Goal: Information Seeking & Learning: Learn about a topic

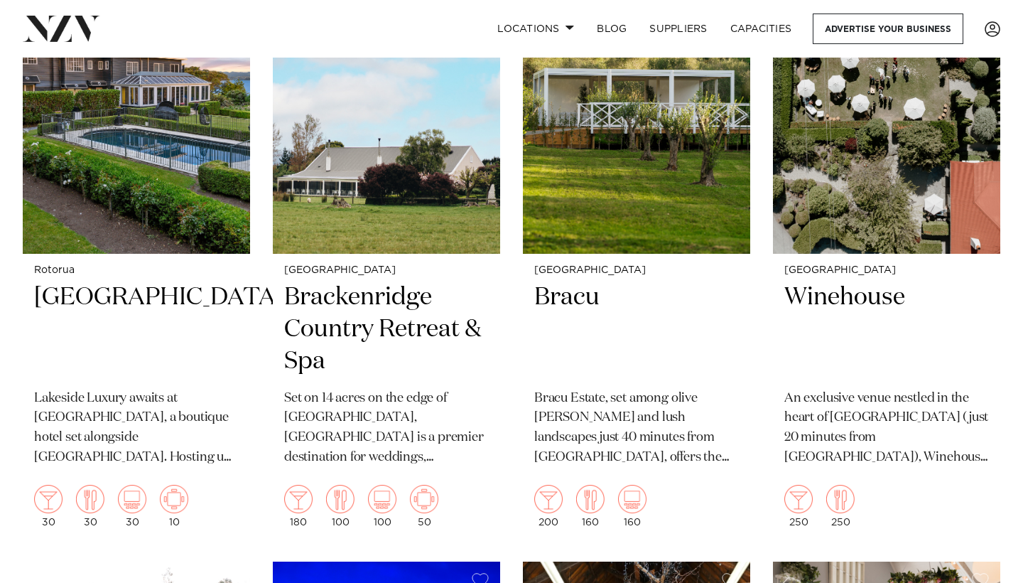
scroll to position [2273, 0]
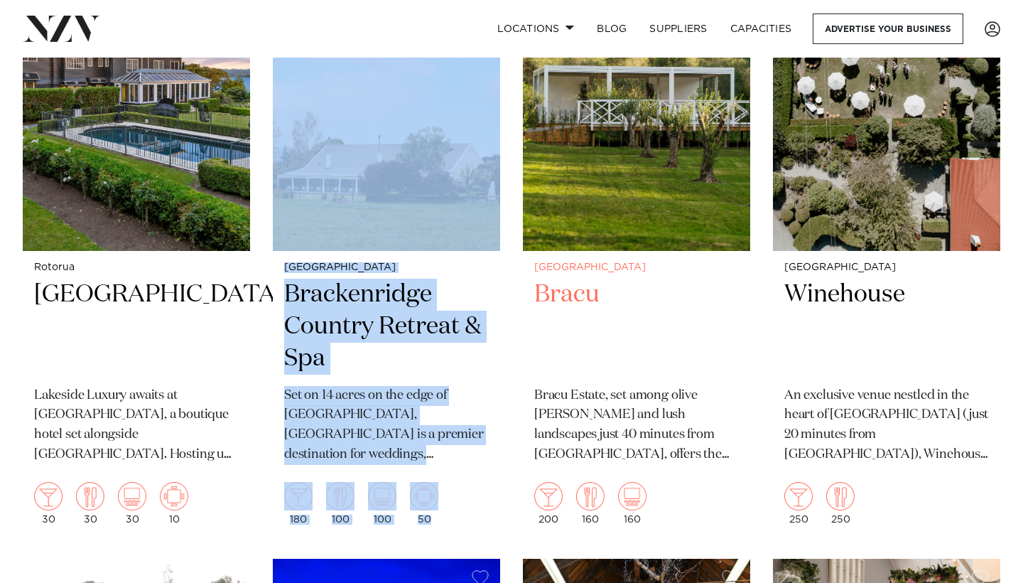
click at [525, 310] on div "Auckland Bracu Bracu Estate, set among olive groves and lush landscapes just 40…" at bounding box center [636, 393] width 227 height 285
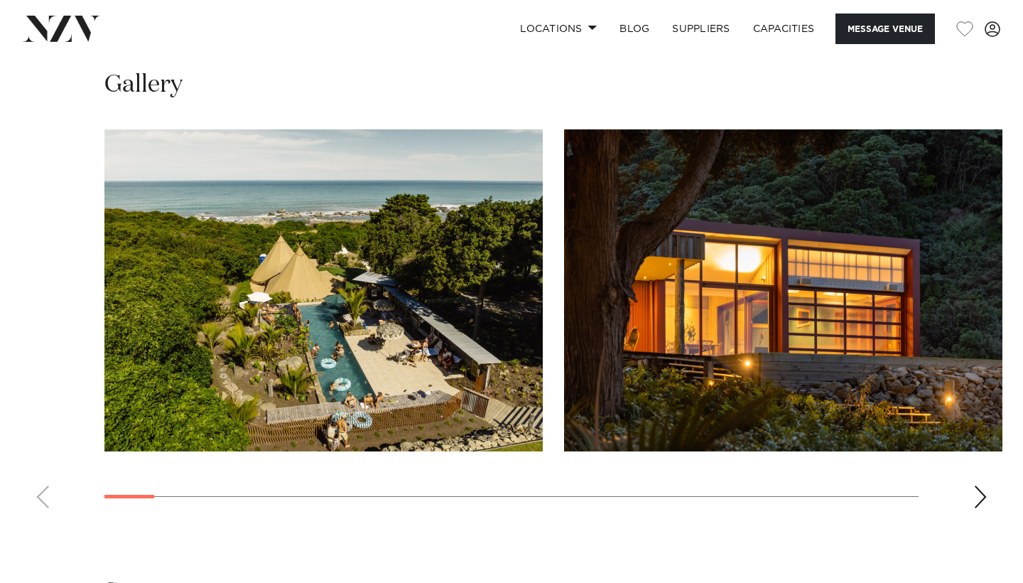
scroll to position [1295, 0]
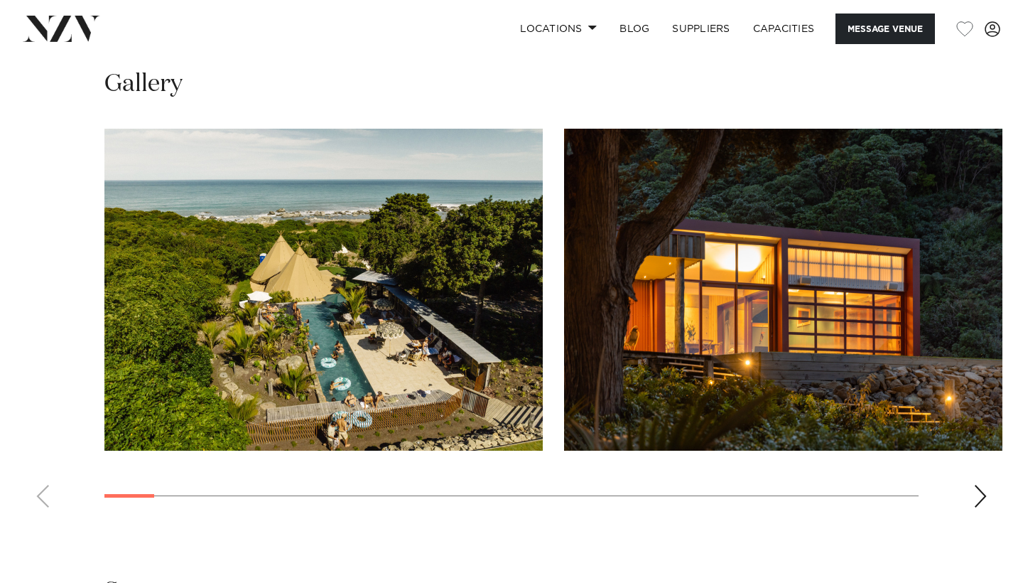
click at [983, 484] on div "Next slide" at bounding box center [980, 495] width 14 height 23
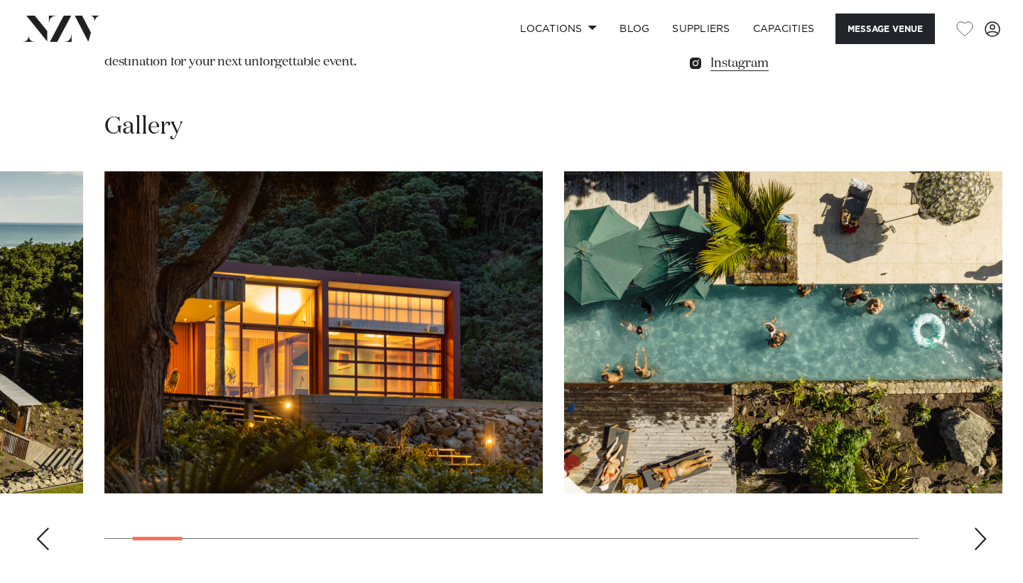
scroll to position [1252, 0]
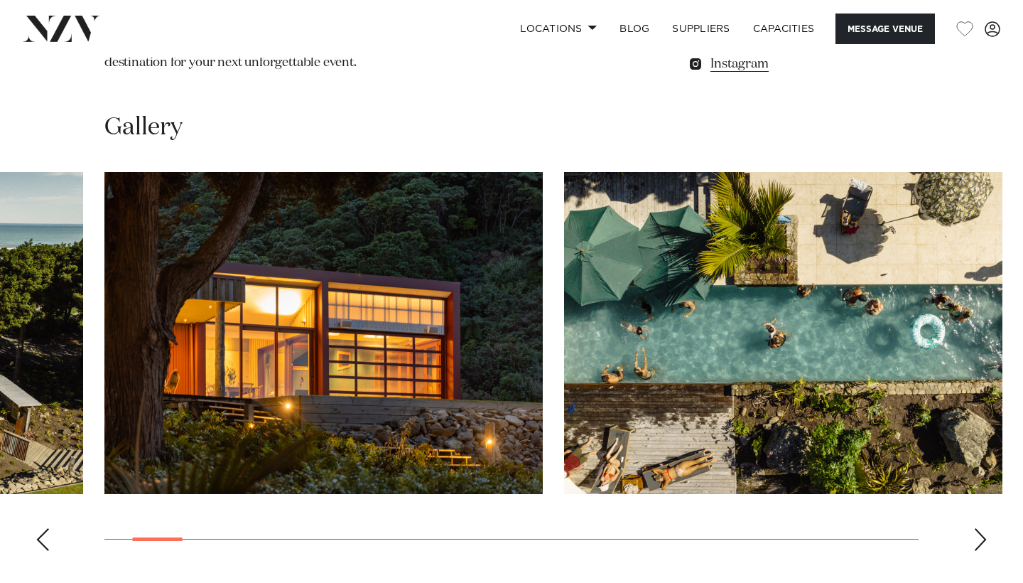
click at [987, 458] on swiper-container at bounding box center [511, 367] width 1023 height 390
click at [989, 460] on swiper-container at bounding box center [511, 367] width 1023 height 390
click at [988, 452] on swiper-container at bounding box center [511, 367] width 1023 height 390
click at [980, 528] on div "Next slide" at bounding box center [980, 539] width 14 height 23
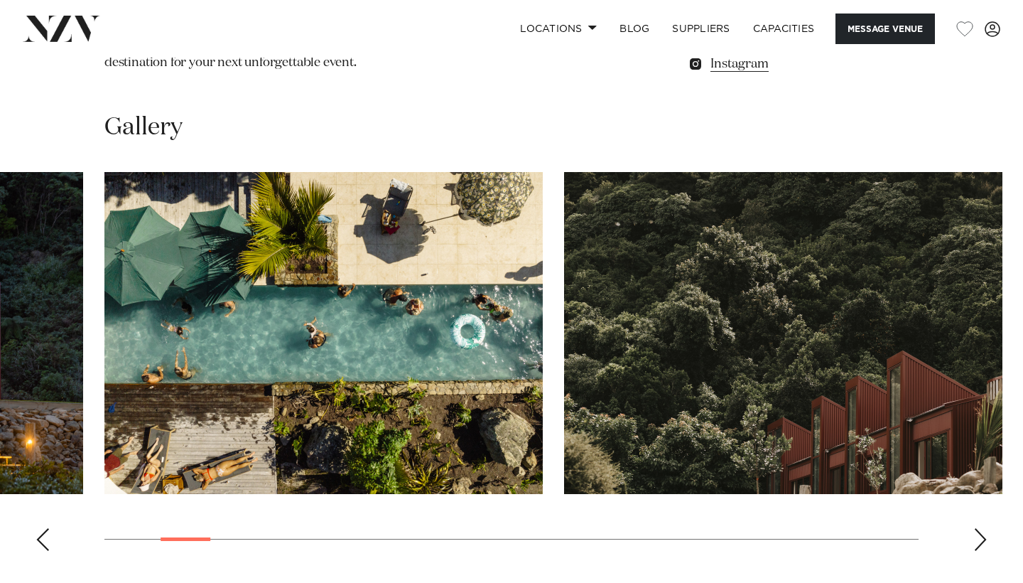
click at [980, 528] on div "Next slide" at bounding box center [980, 539] width 14 height 23
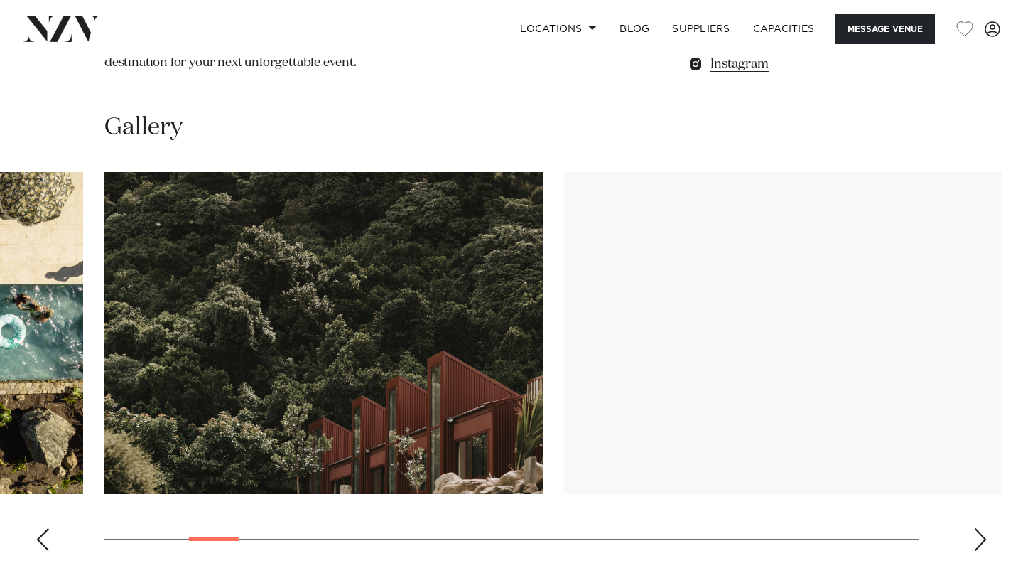
click at [980, 528] on div "Next slide" at bounding box center [980, 539] width 14 height 23
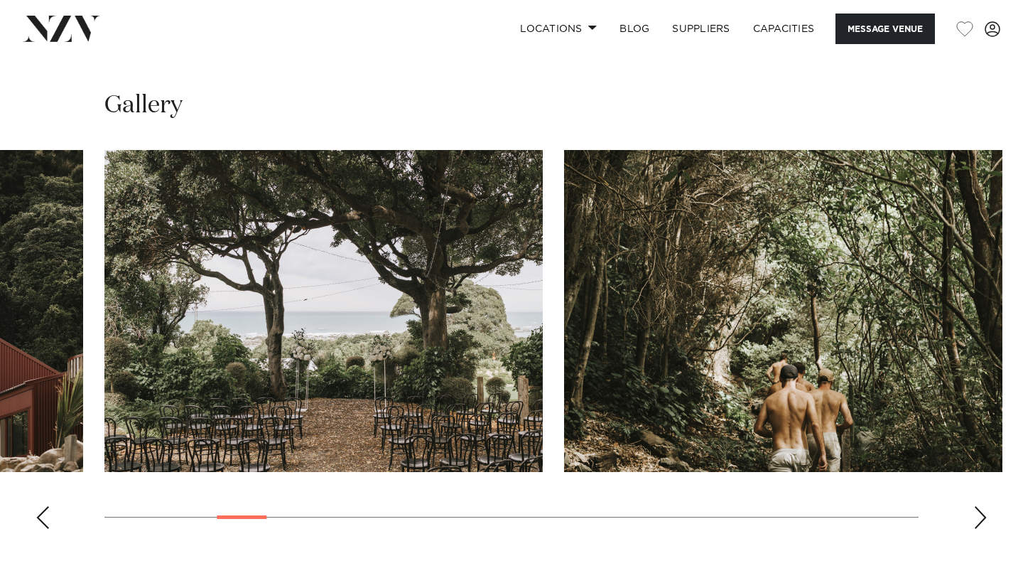
scroll to position [1223, 0]
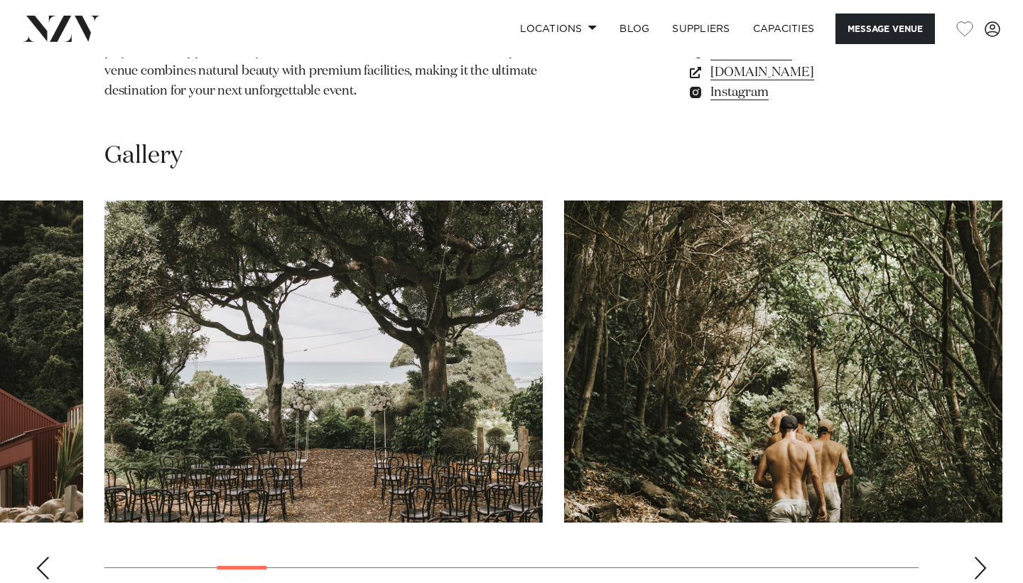
click at [976, 556] on div "Next slide" at bounding box center [980, 567] width 14 height 23
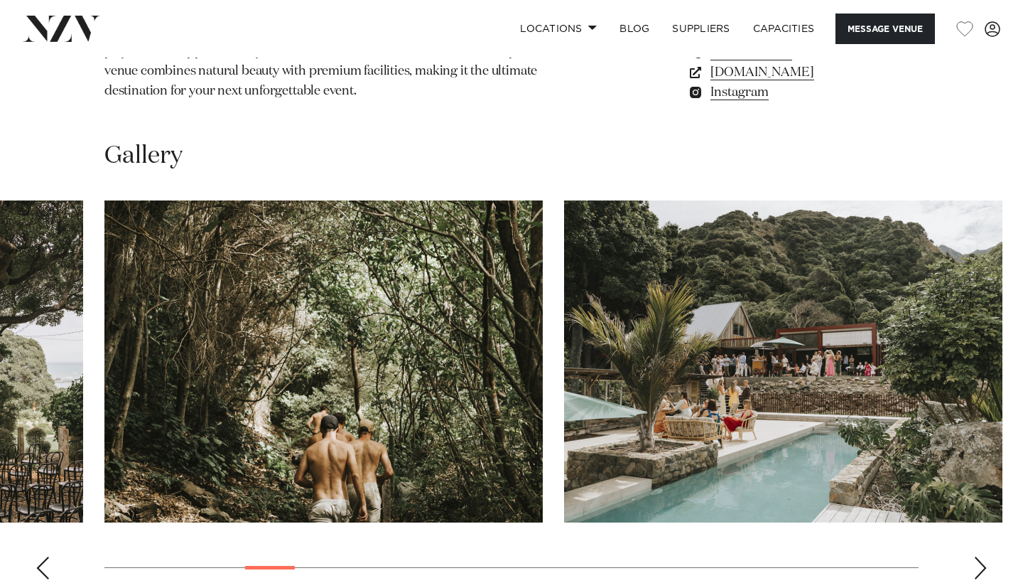
click at [48, 556] on div "Previous slide" at bounding box center [43, 567] width 14 height 23
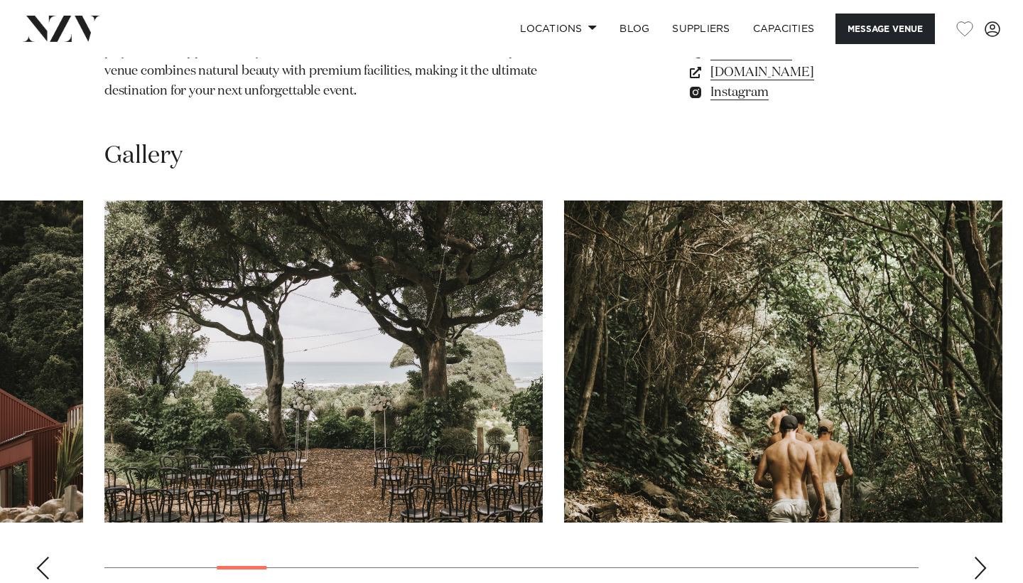
click at [973, 484] on swiper-container at bounding box center [511, 395] width 1023 height 390
click at [978, 556] on div "Next slide" at bounding box center [980, 567] width 14 height 23
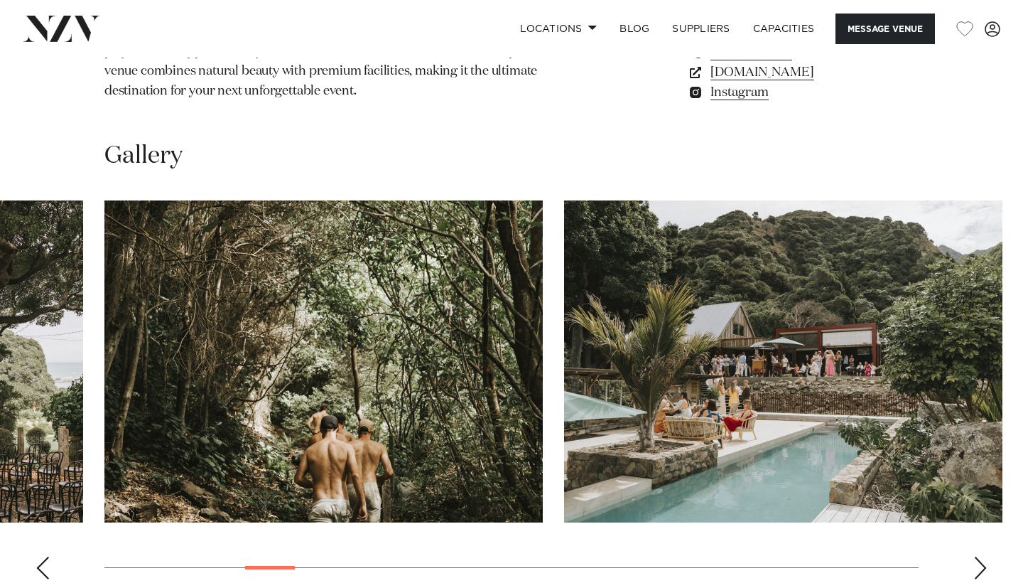
click at [978, 556] on div "Next slide" at bounding box center [980, 567] width 14 height 23
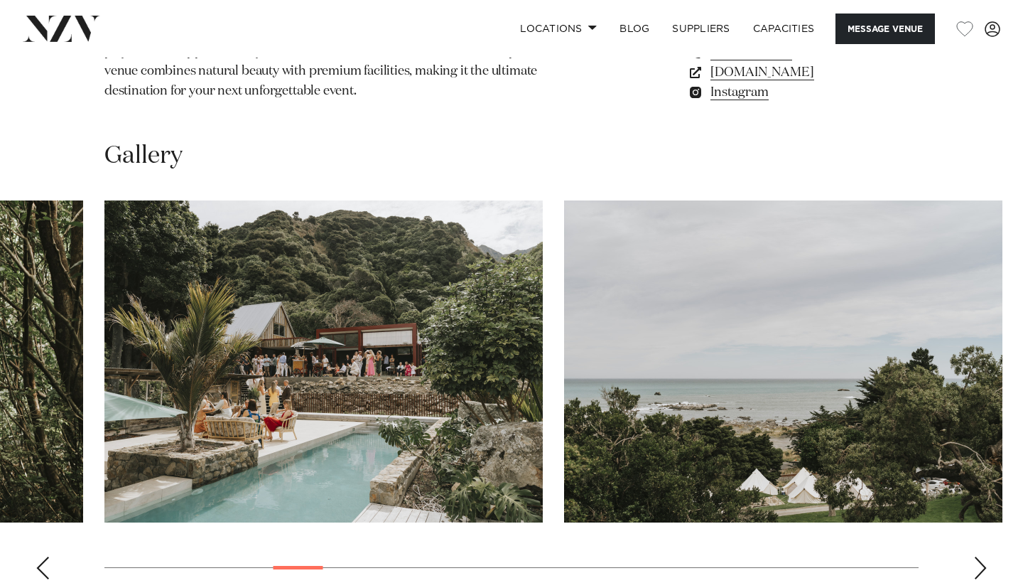
click at [978, 556] on div "Next slide" at bounding box center [980, 567] width 14 height 23
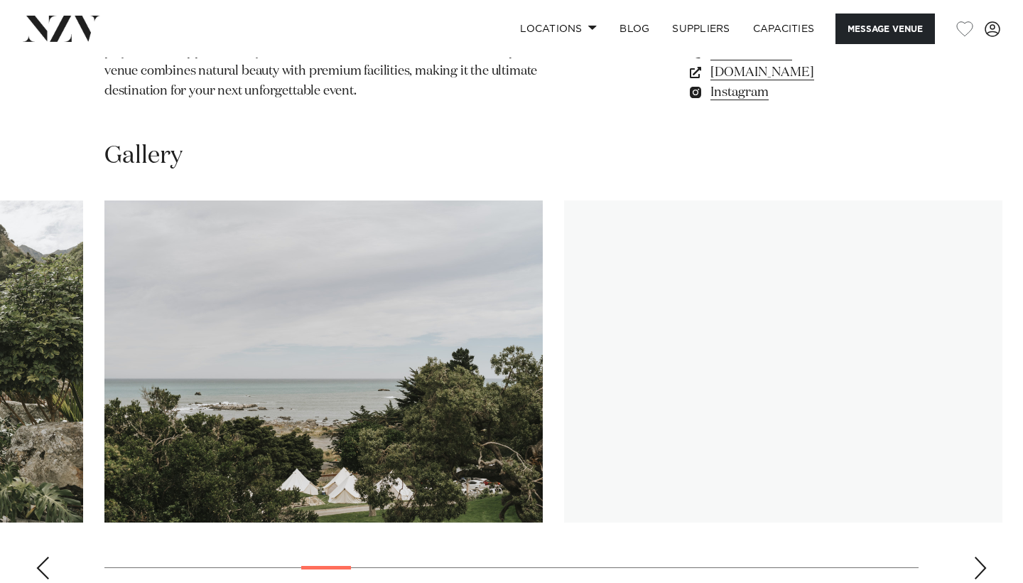
click at [978, 556] on div "Next slide" at bounding box center [980, 567] width 14 height 23
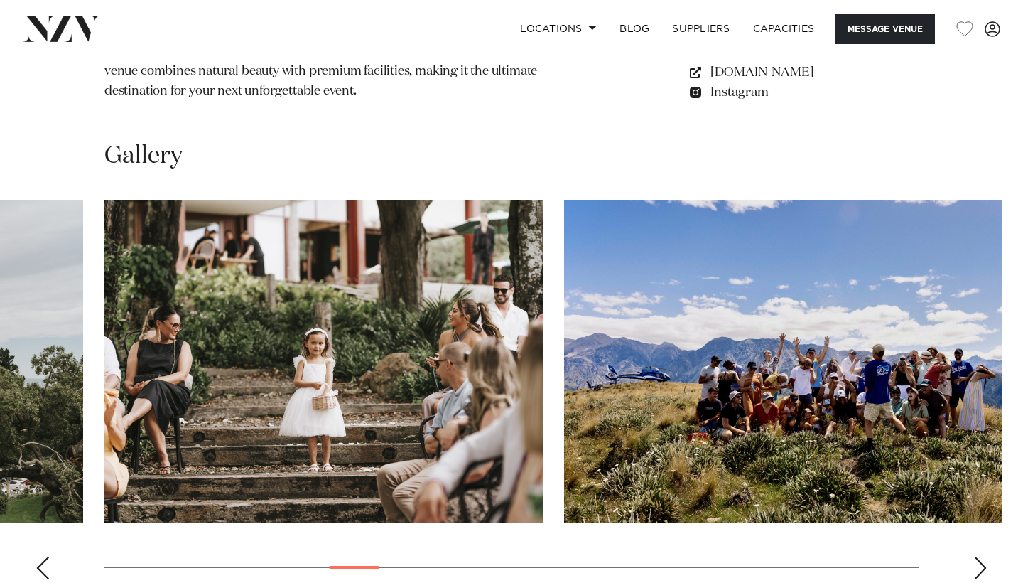
click at [978, 556] on div "Next slide" at bounding box center [980, 567] width 14 height 23
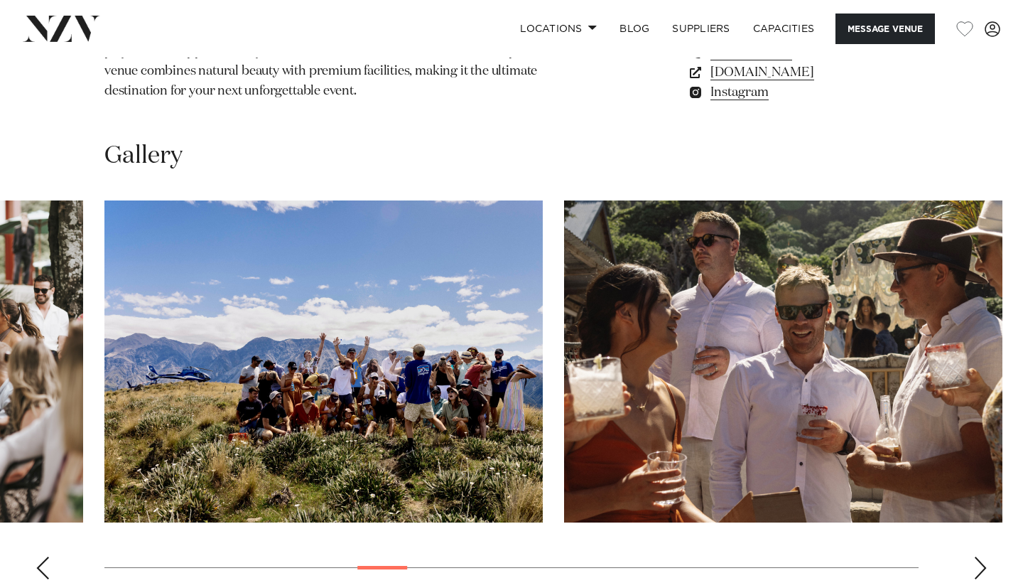
click at [978, 556] on div "Next slide" at bounding box center [980, 567] width 14 height 23
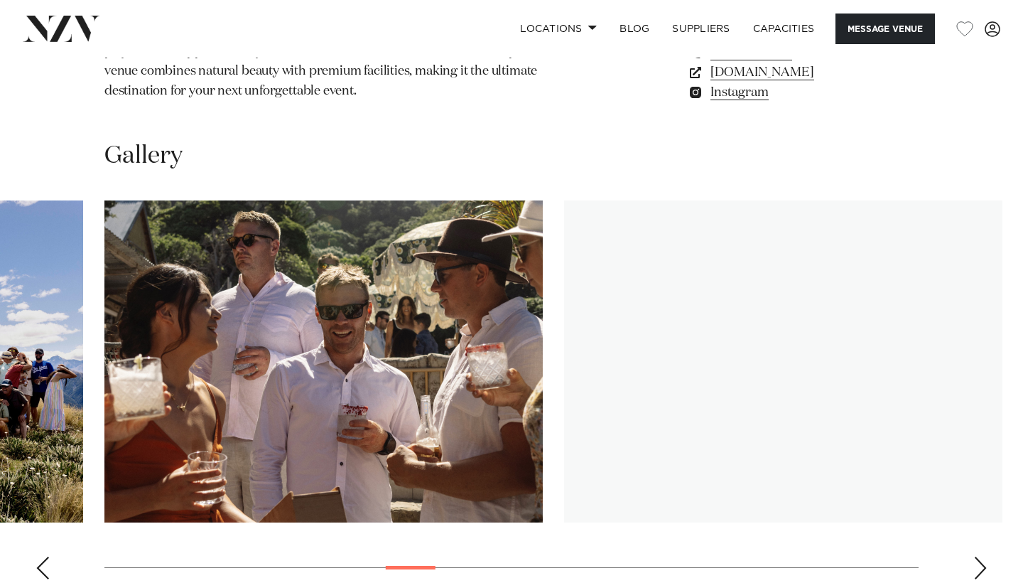
click at [978, 556] on div "Next slide" at bounding box center [980, 567] width 14 height 23
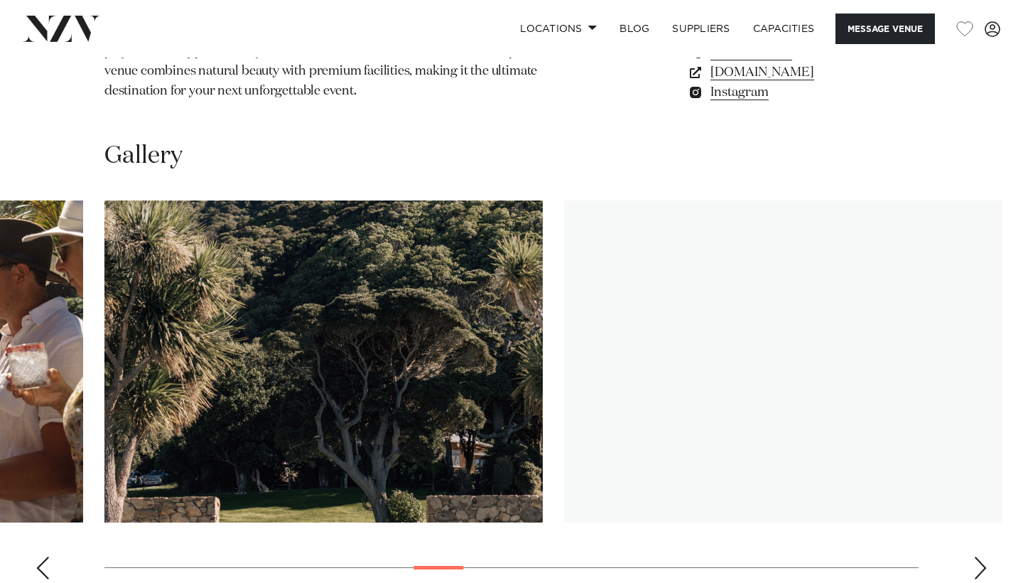
click at [978, 556] on div "Next slide" at bounding box center [980, 567] width 14 height 23
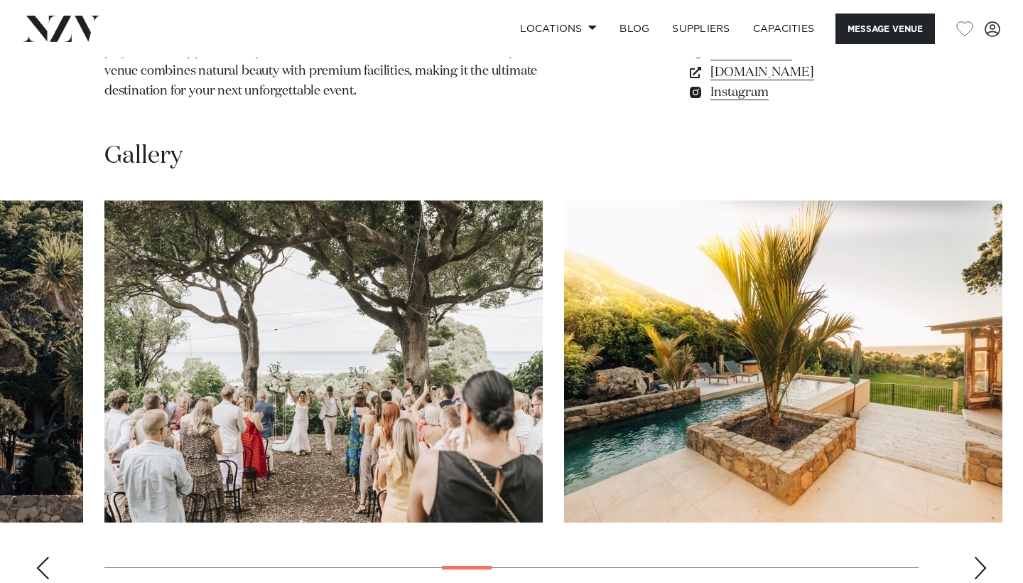
click at [978, 556] on div "Next slide" at bounding box center [980, 567] width 14 height 23
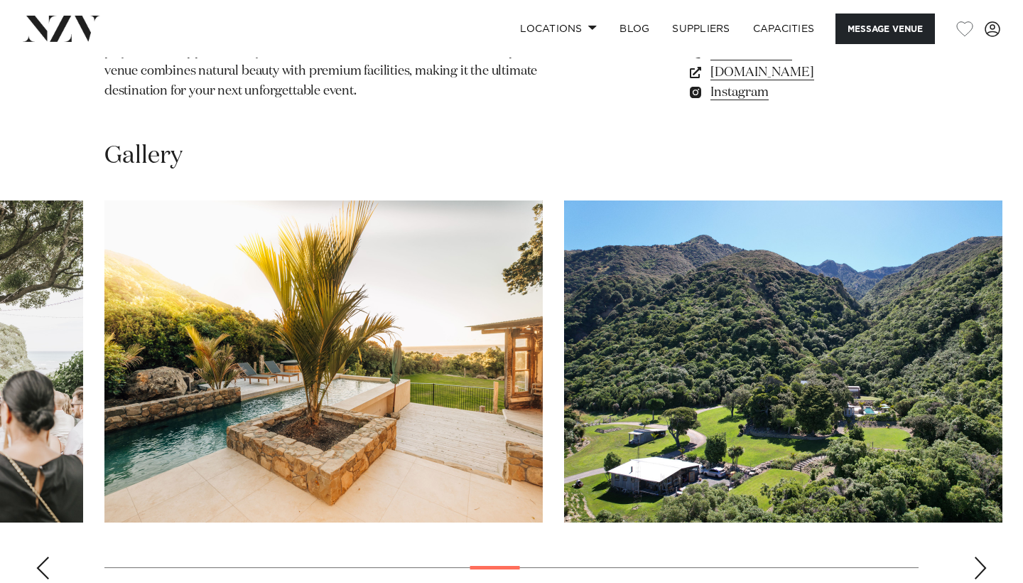
click at [978, 556] on div "Next slide" at bounding box center [980, 567] width 14 height 23
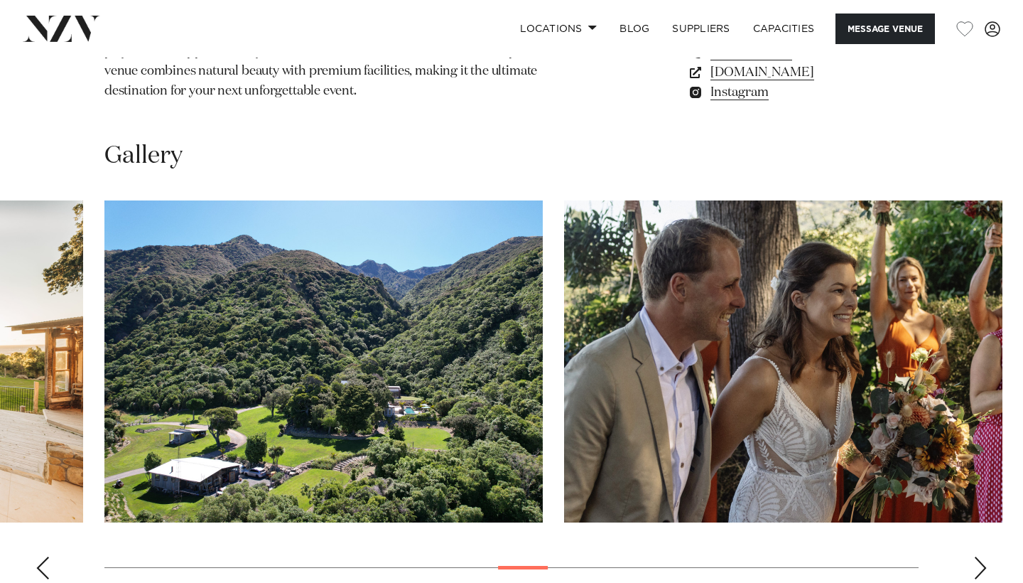
click at [978, 556] on div "Next slide" at bounding box center [980, 567] width 14 height 23
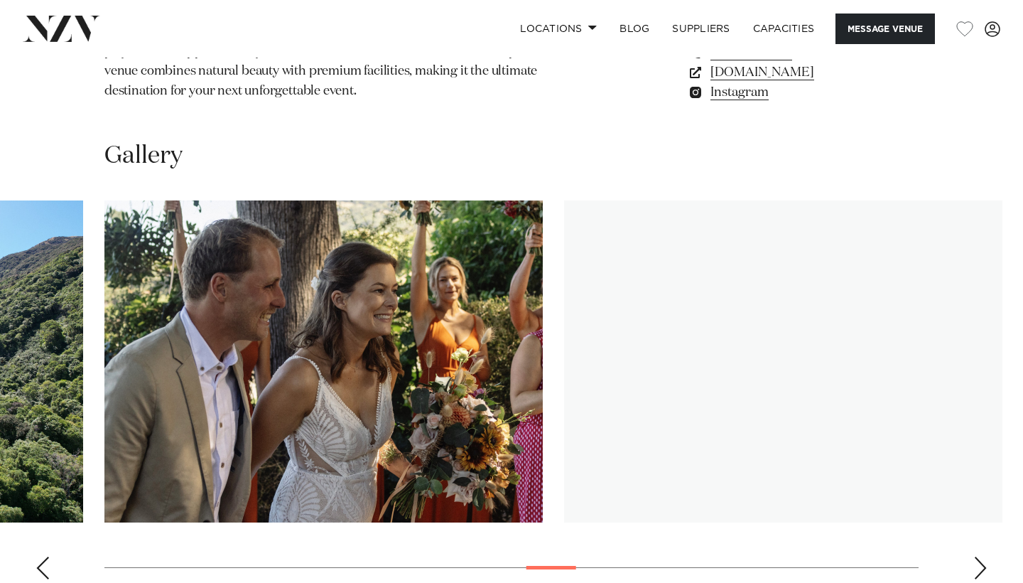
click at [978, 556] on div "Next slide" at bounding box center [980, 567] width 14 height 23
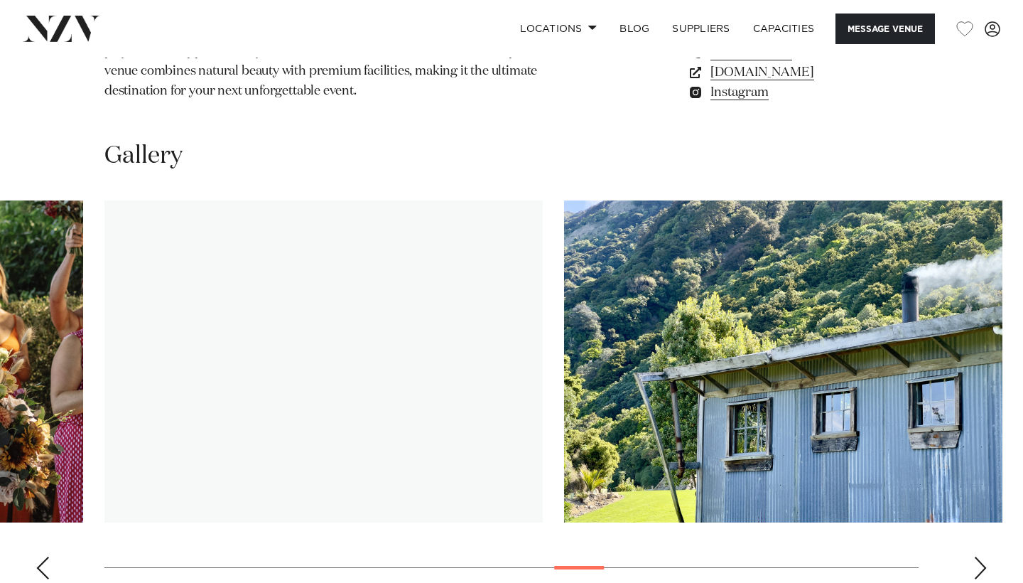
click at [978, 556] on div "Next slide" at bounding box center [980, 567] width 14 height 23
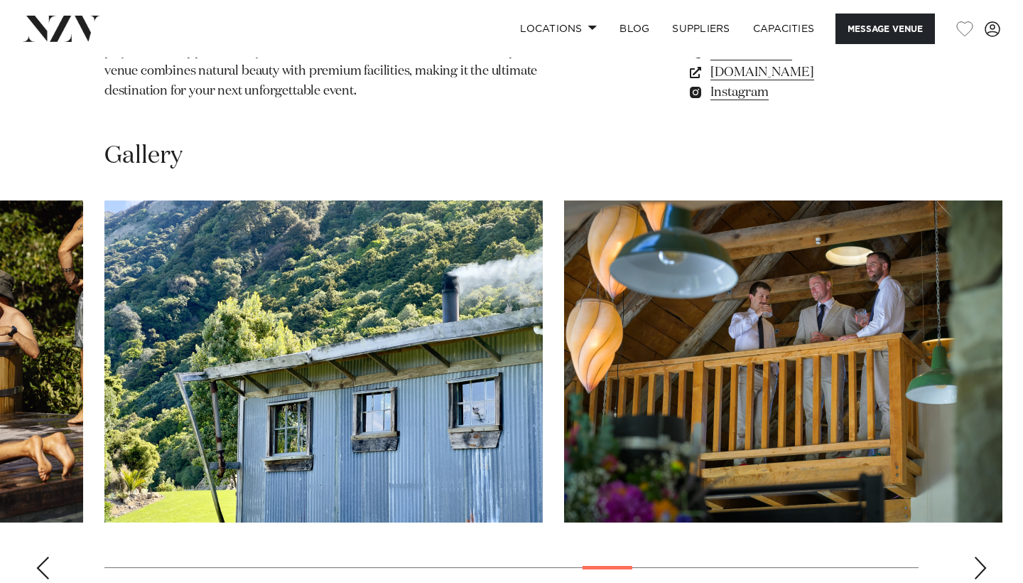
click at [978, 556] on div "Next slide" at bounding box center [980, 567] width 14 height 23
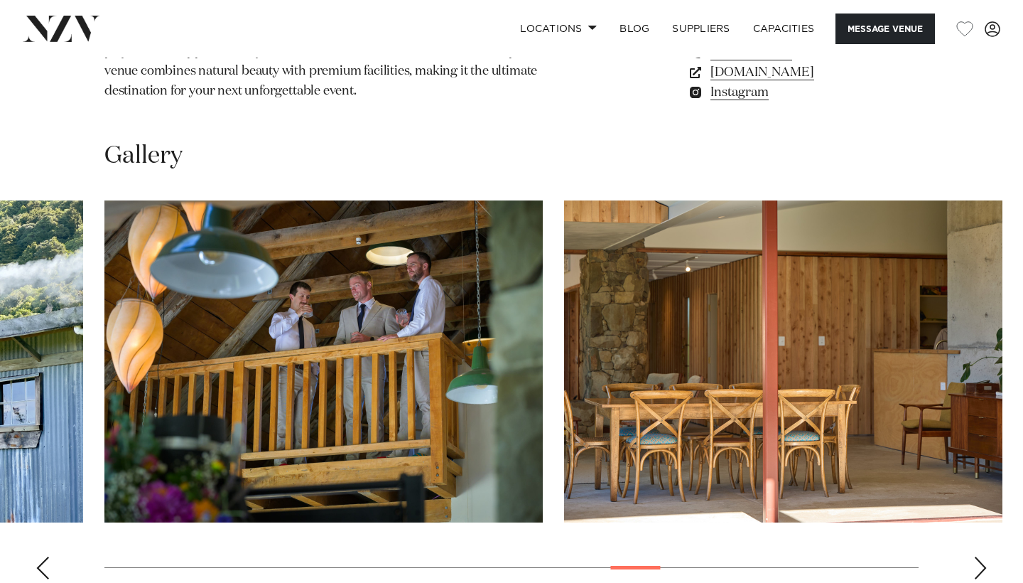
click at [978, 556] on div "Next slide" at bounding box center [980, 567] width 14 height 23
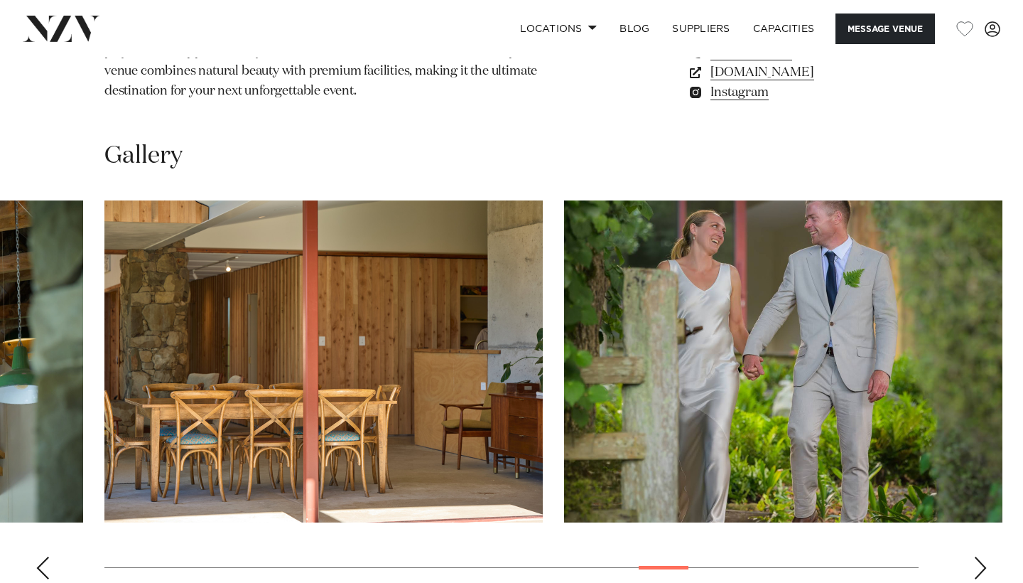
click at [978, 556] on div "Next slide" at bounding box center [980, 567] width 14 height 23
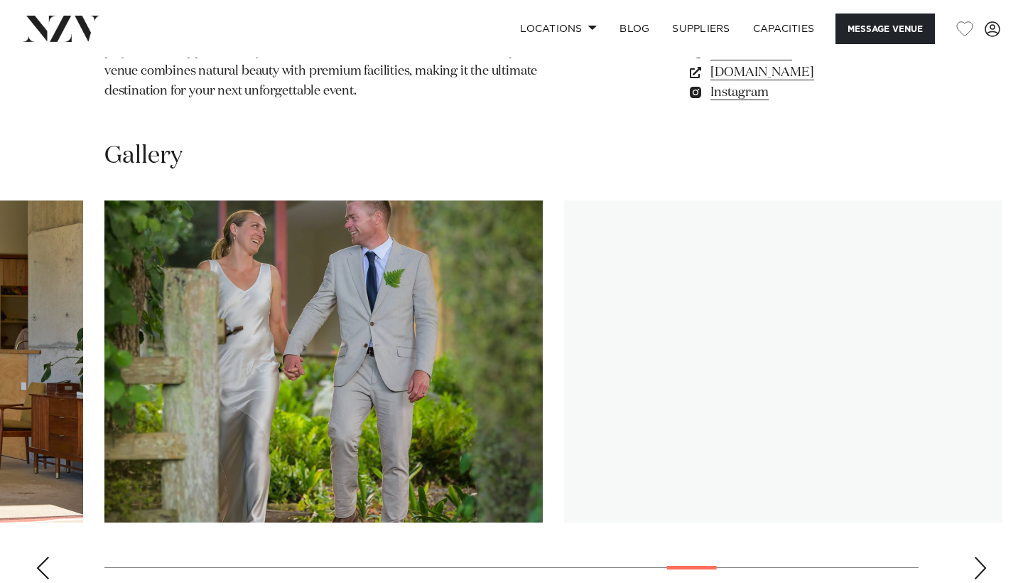
click at [978, 556] on div "Next slide" at bounding box center [980, 567] width 14 height 23
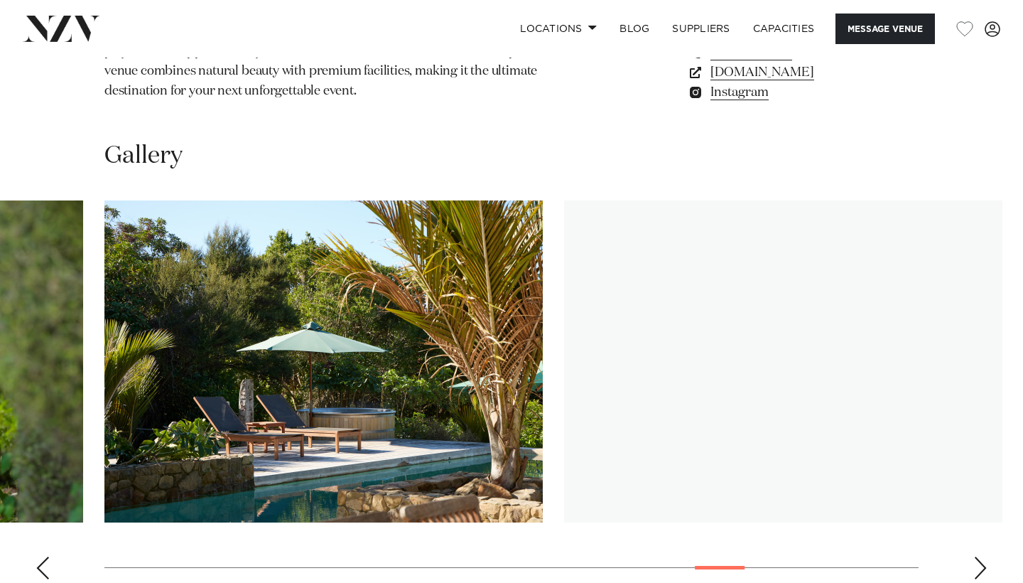
click at [978, 556] on div "Next slide" at bounding box center [980, 567] width 14 height 23
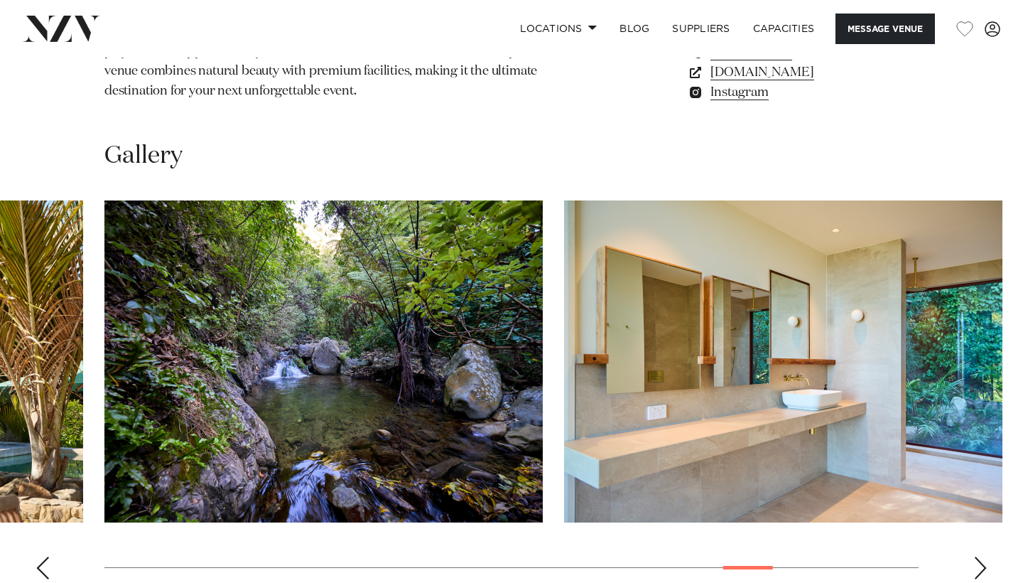
click at [978, 556] on div "Next slide" at bounding box center [980, 567] width 14 height 23
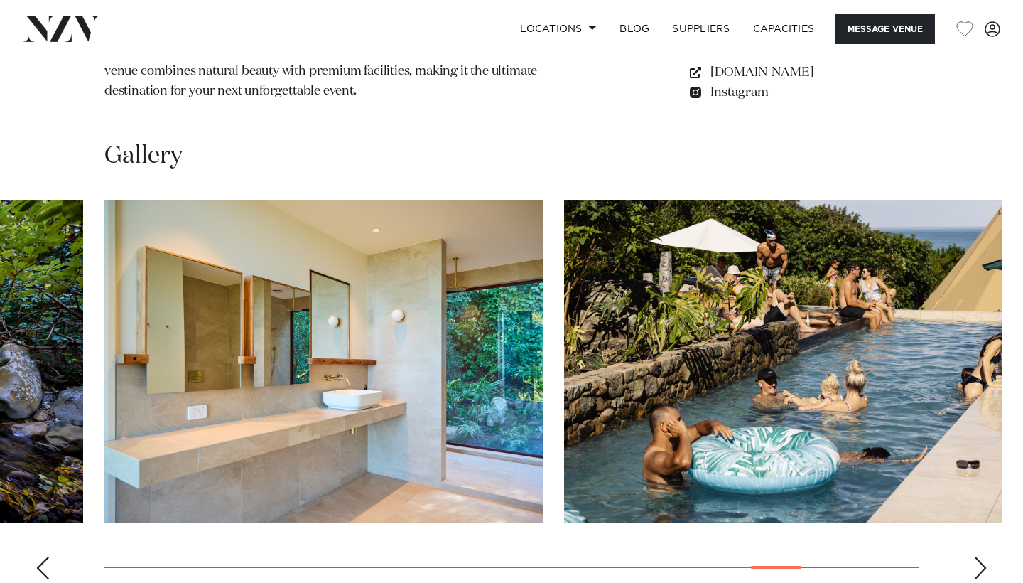
click at [978, 556] on div "Next slide" at bounding box center [980, 567] width 14 height 23
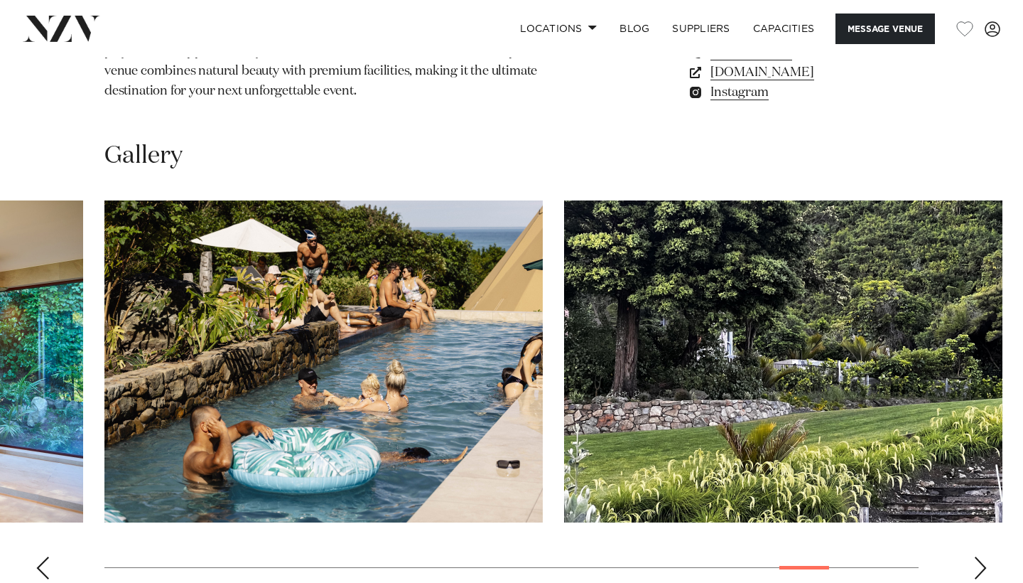
click at [978, 556] on div "Next slide" at bounding box center [980, 567] width 14 height 23
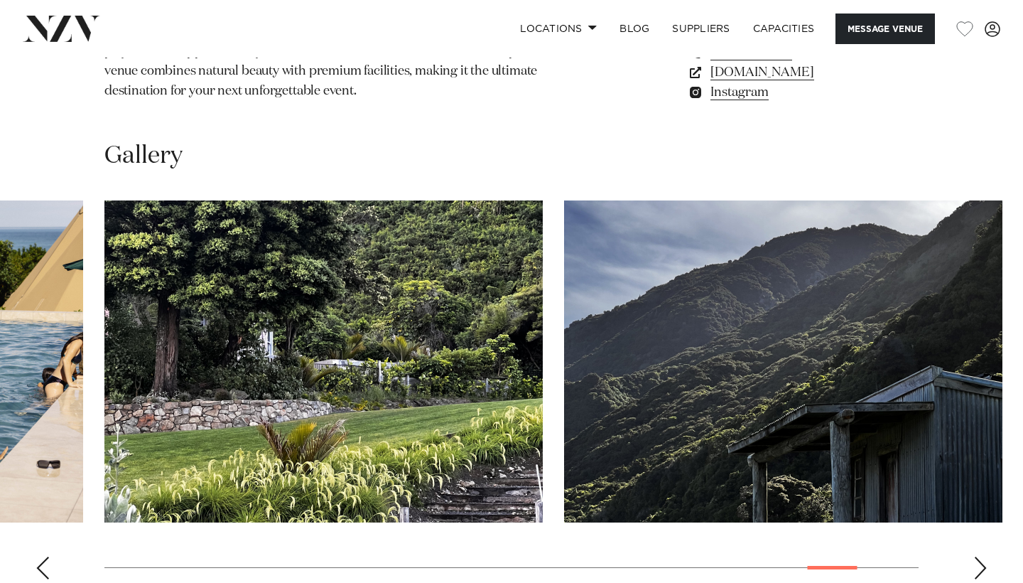
click at [963, 477] on swiper-container at bounding box center [511, 395] width 1023 height 390
click at [974, 556] on div "Next slide" at bounding box center [980, 567] width 14 height 23
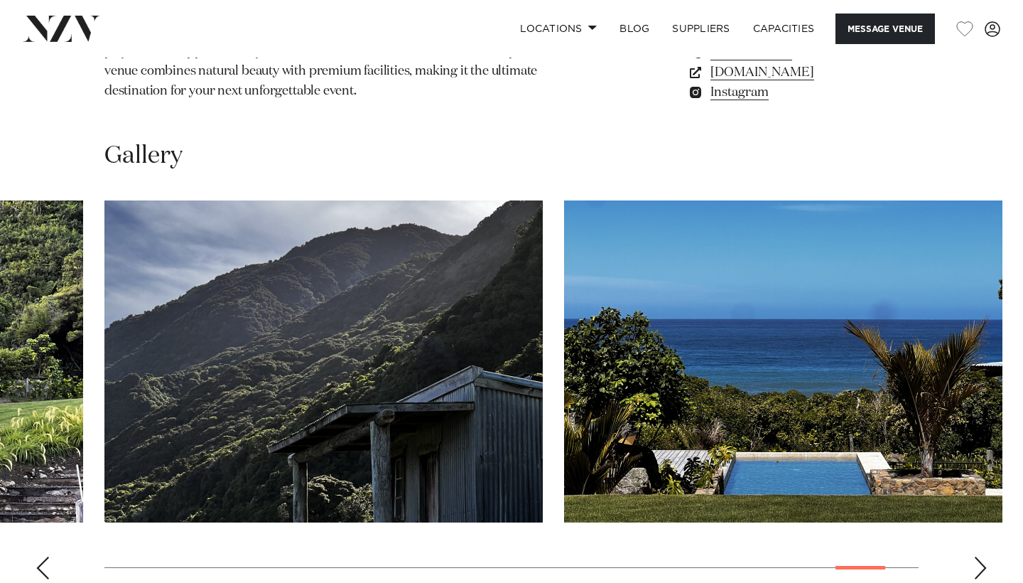
click at [974, 556] on div "Next slide" at bounding box center [980, 567] width 14 height 23
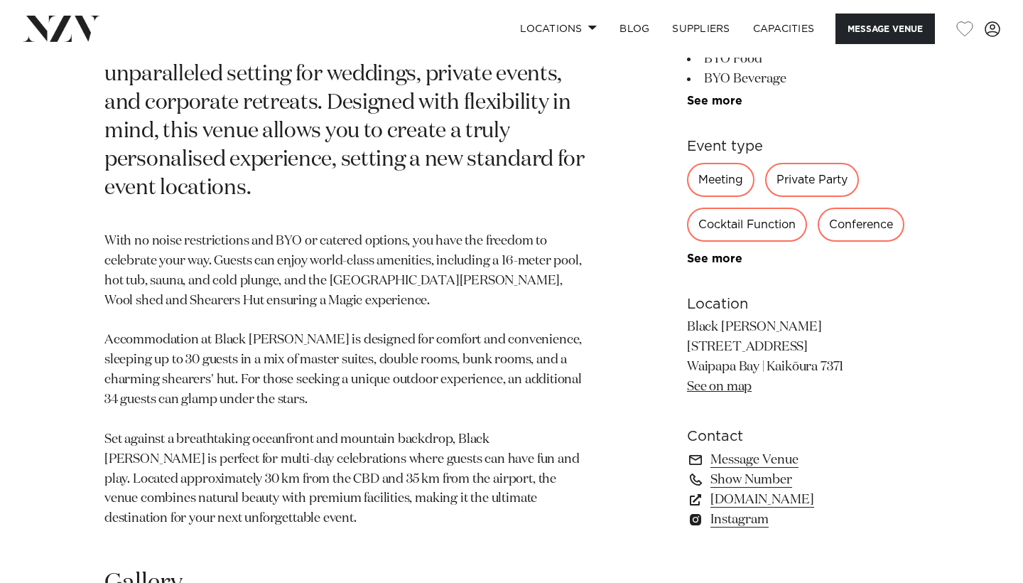
scroll to position [798, 0]
drag, startPoint x: 686, startPoint y: 239, endPoint x: 813, endPoint y: 258, distance: 128.6
click at [813, 258] on div "Canterbury Black Miller Nestled between the ocean and mountains in Waipapa Bay,…" at bounding box center [511, 170] width 1000 height 748
copy p "Black Miller 2771 State Highway 1"
click at [742, 378] on link "See on map" at bounding box center [719, 384] width 65 height 13
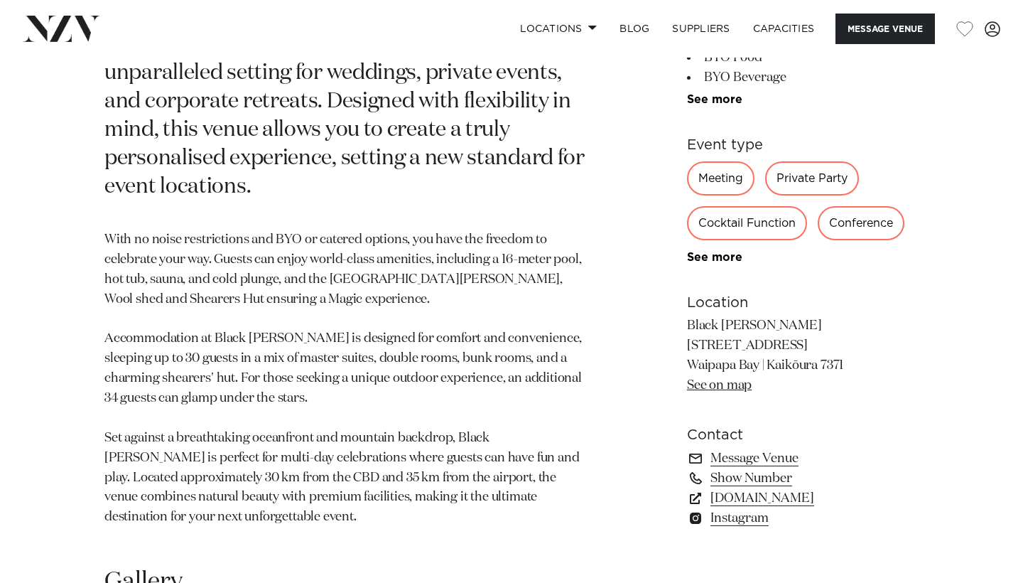
click at [600, 308] on div "Canterbury Black Miller Nestled between the ocean and mountains in Waipapa Bay,…" at bounding box center [511, 170] width 1000 height 748
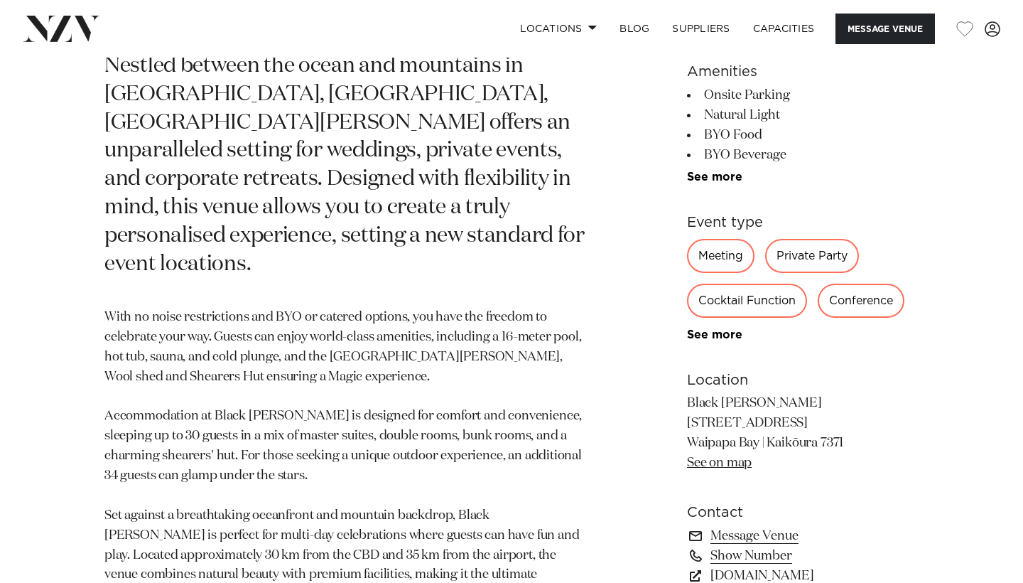
scroll to position [719, 0]
click at [705, 330] on link "See more" at bounding box center [742, 335] width 111 height 11
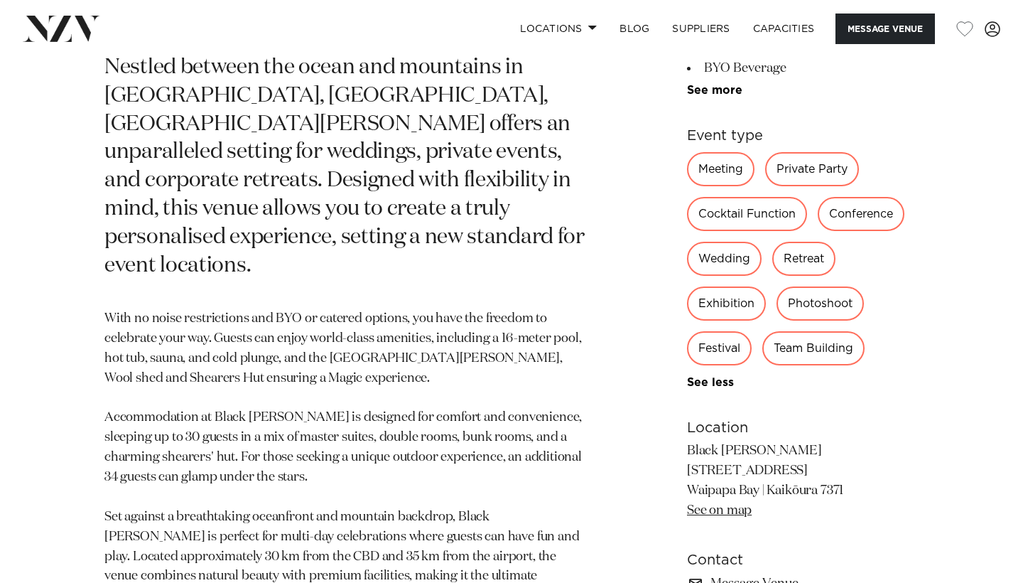
click at [716, 267] on div "Wedding" at bounding box center [724, 259] width 75 height 34
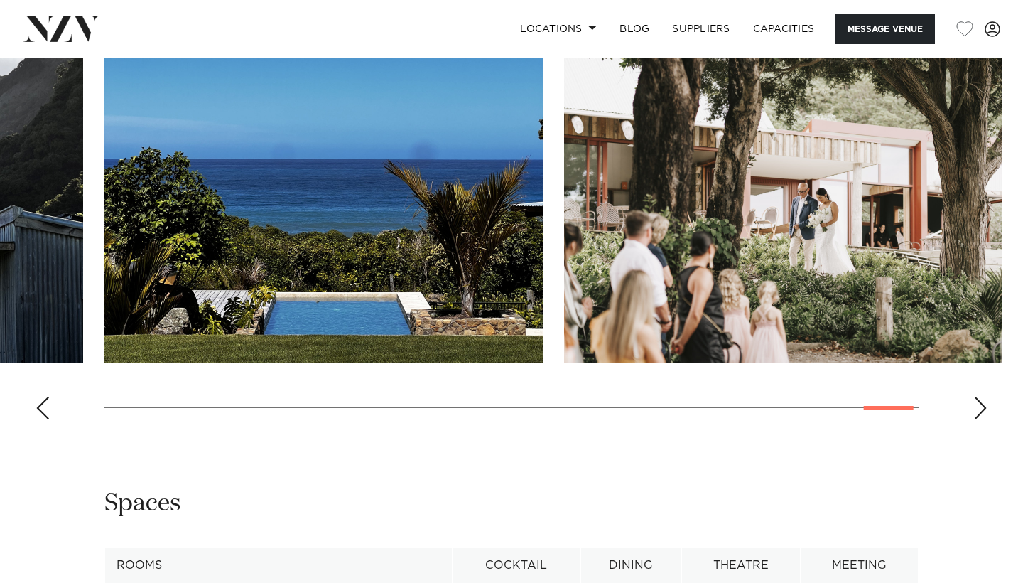
scroll to position [1429, 0]
click at [975, 409] on div "Next slide" at bounding box center [980, 407] width 14 height 23
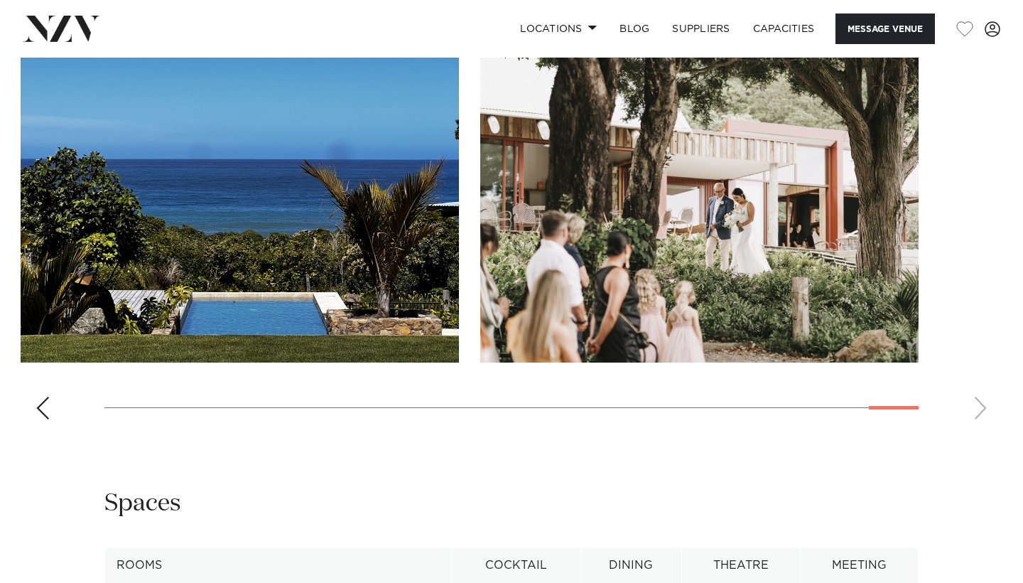
click at [975, 409] on swiper-container at bounding box center [511, 235] width 1023 height 390
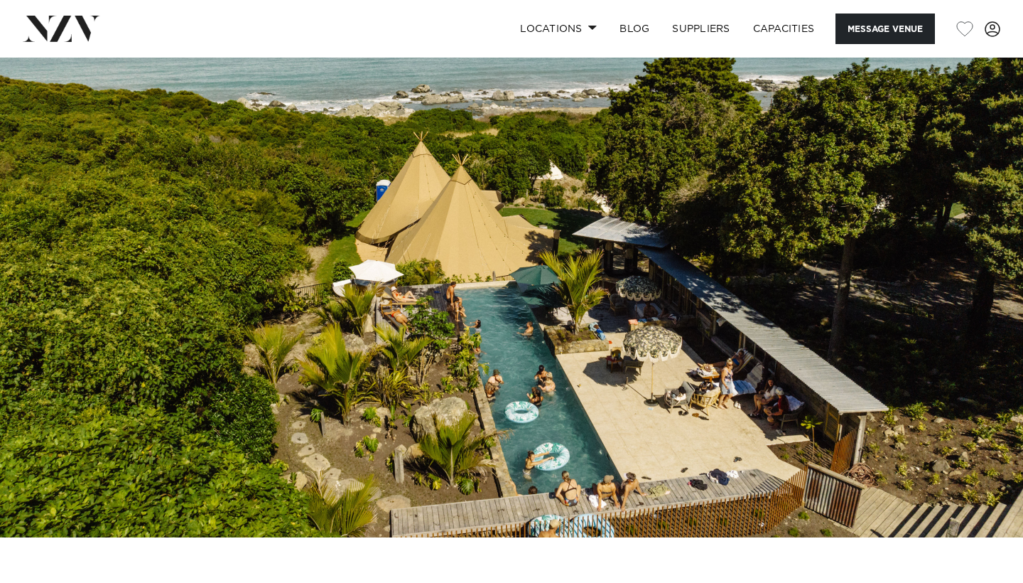
scroll to position [0, 0]
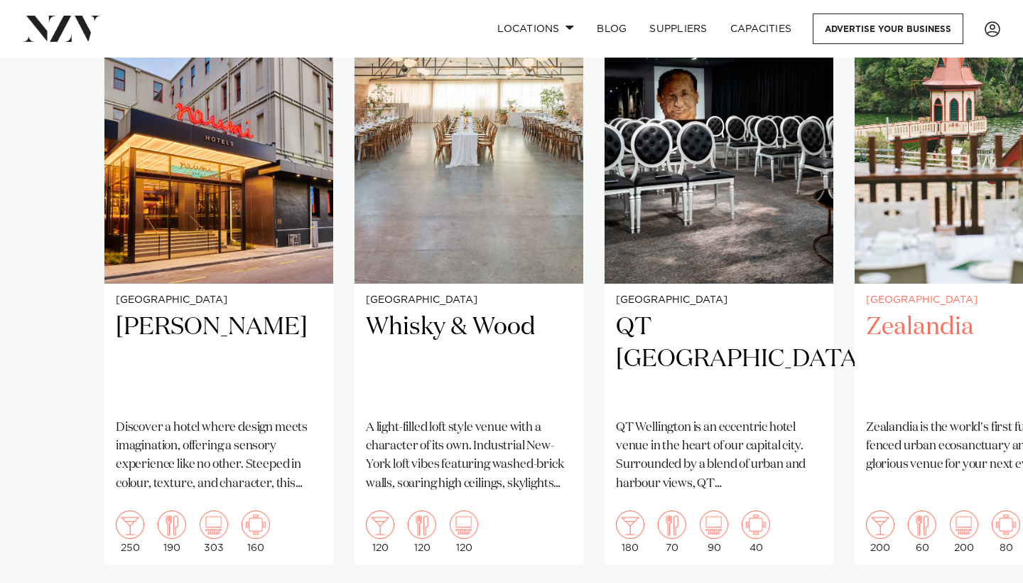
scroll to position [1103, 0]
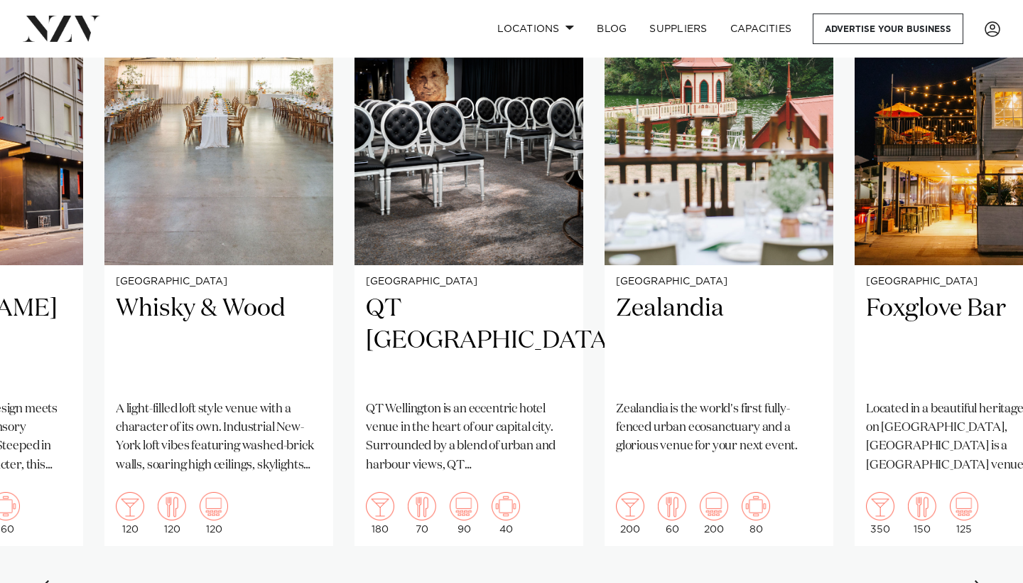
scroll to position [1123, 0]
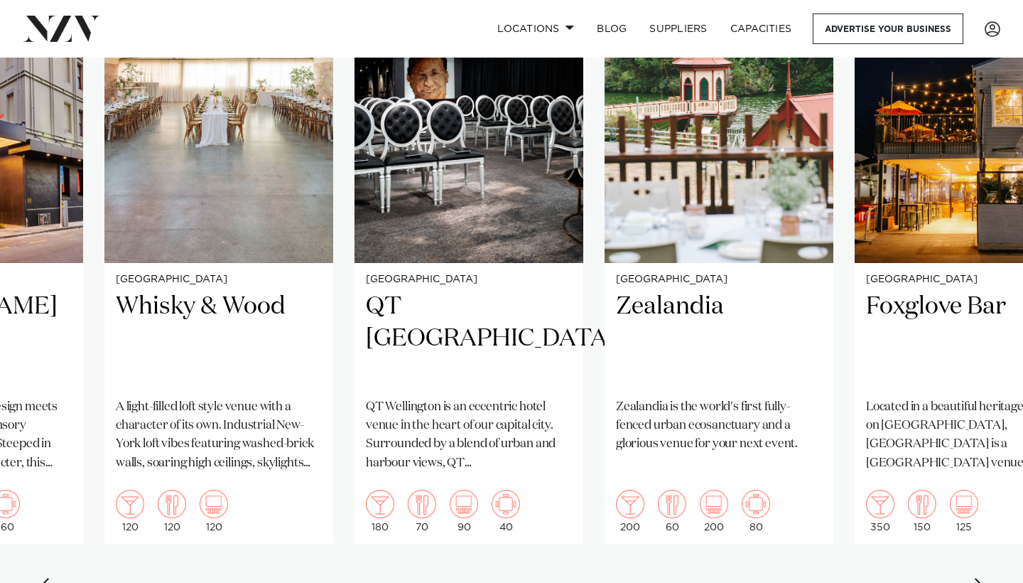
click at [984, 578] on div "Next slide" at bounding box center [980, 589] width 14 height 23
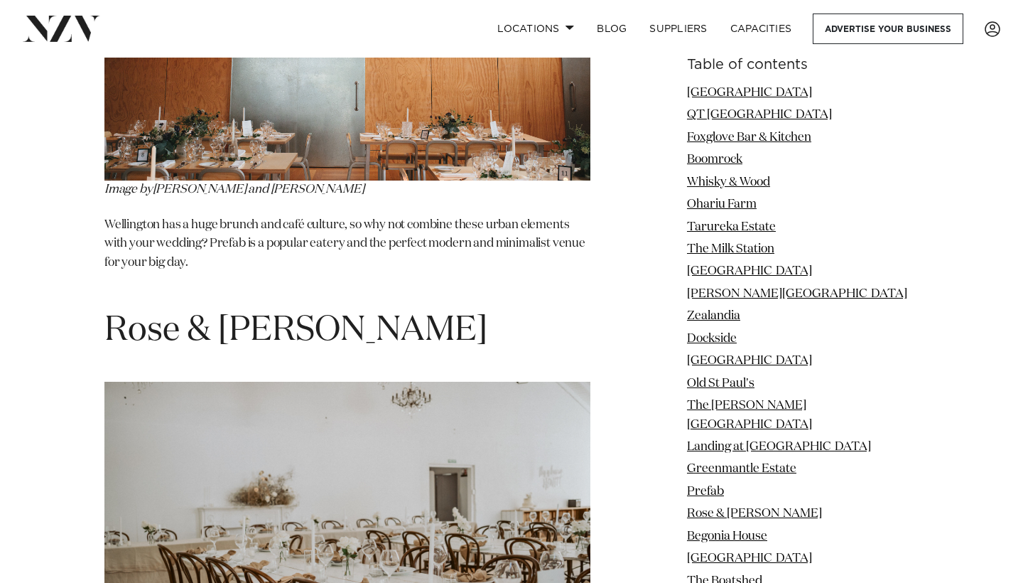
scroll to position [11665, 0]
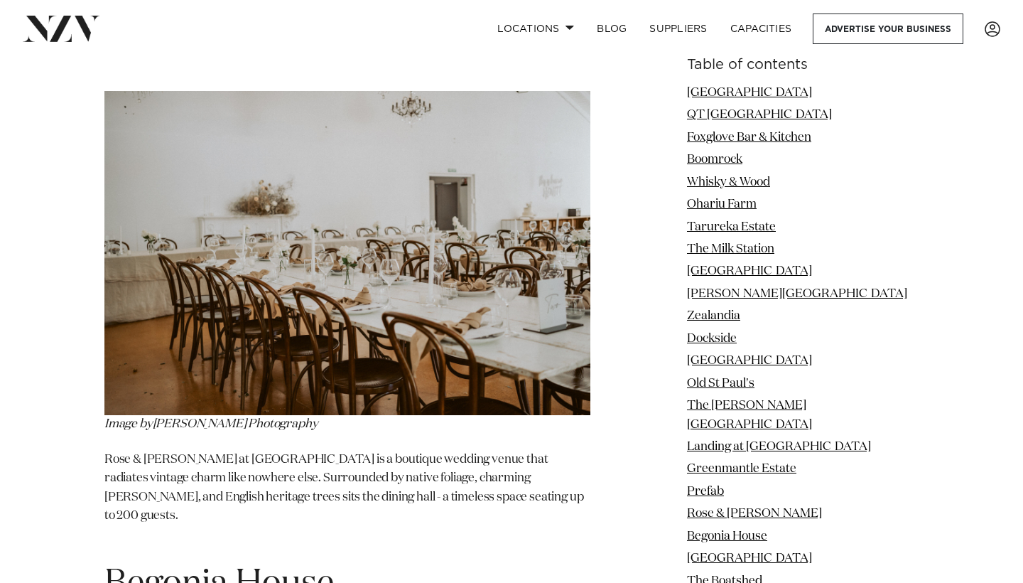
scroll to position [11849, 0]
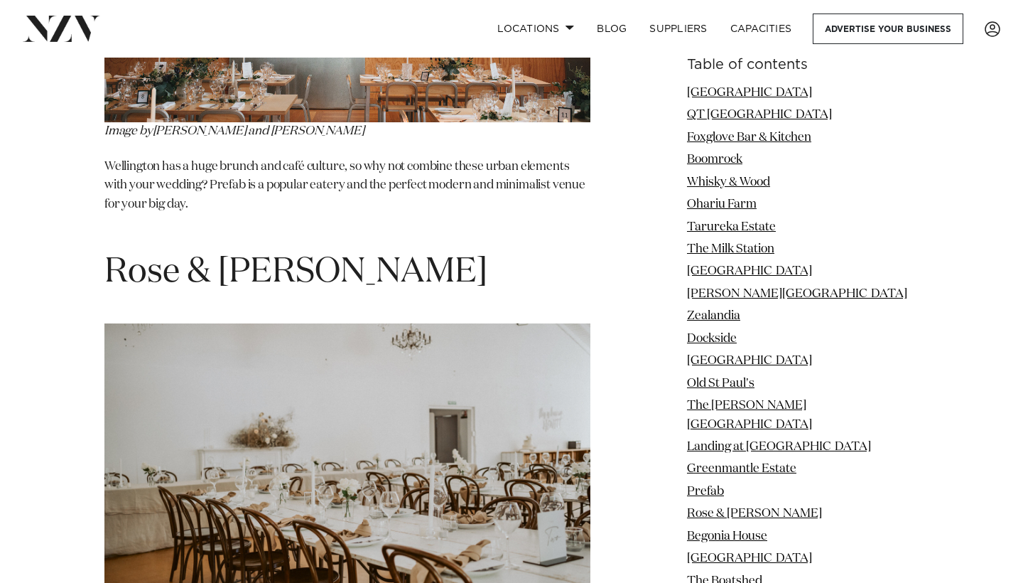
scroll to position [11709, 0]
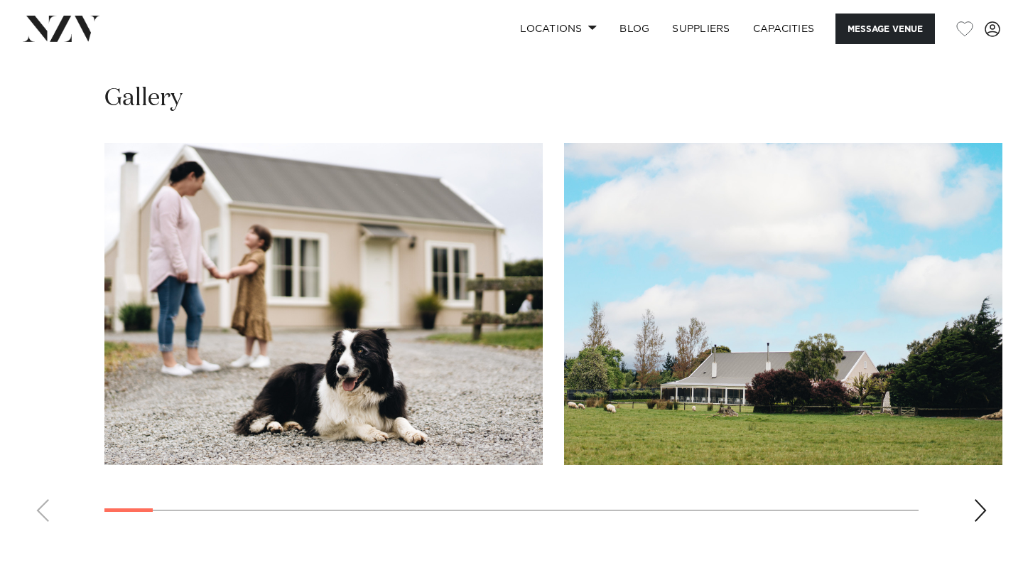
scroll to position [1418, 0]
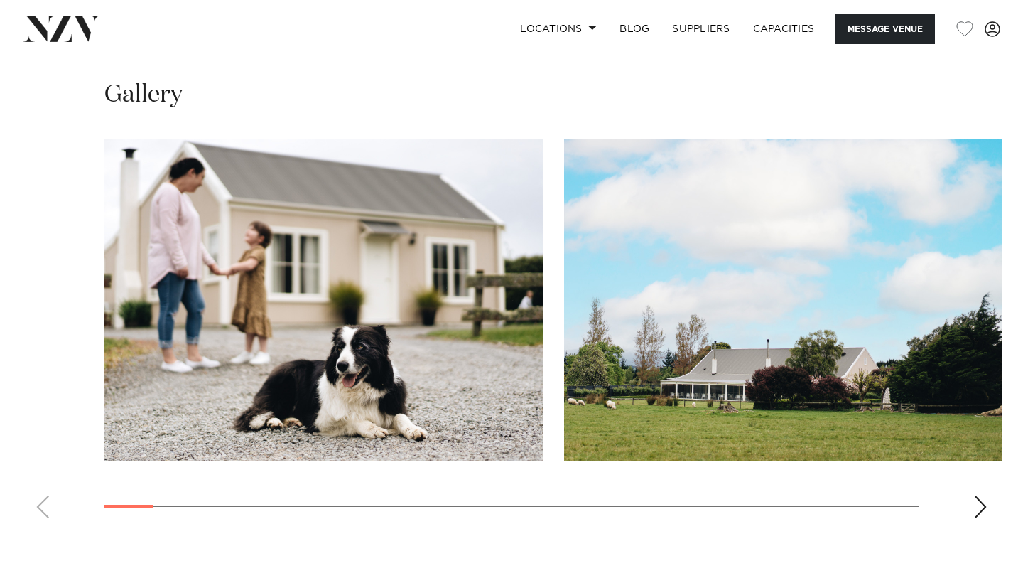
click at [980, 504] on div "Next slide" at bounding box center [980, 506] width 14 height 23
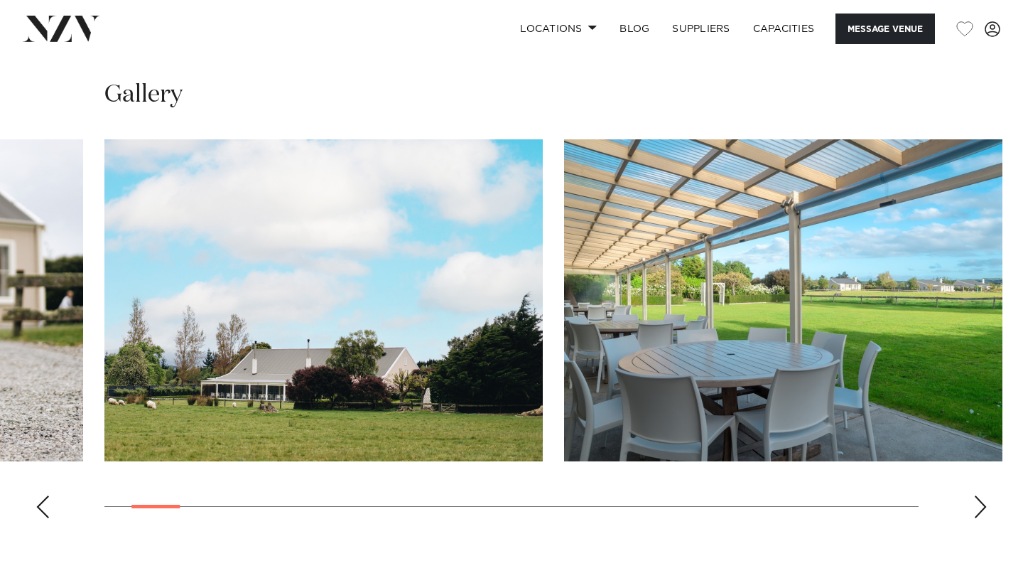
click at [980, 504] on div "Next slide" at bounding box center [980, 506] width 14 height 23
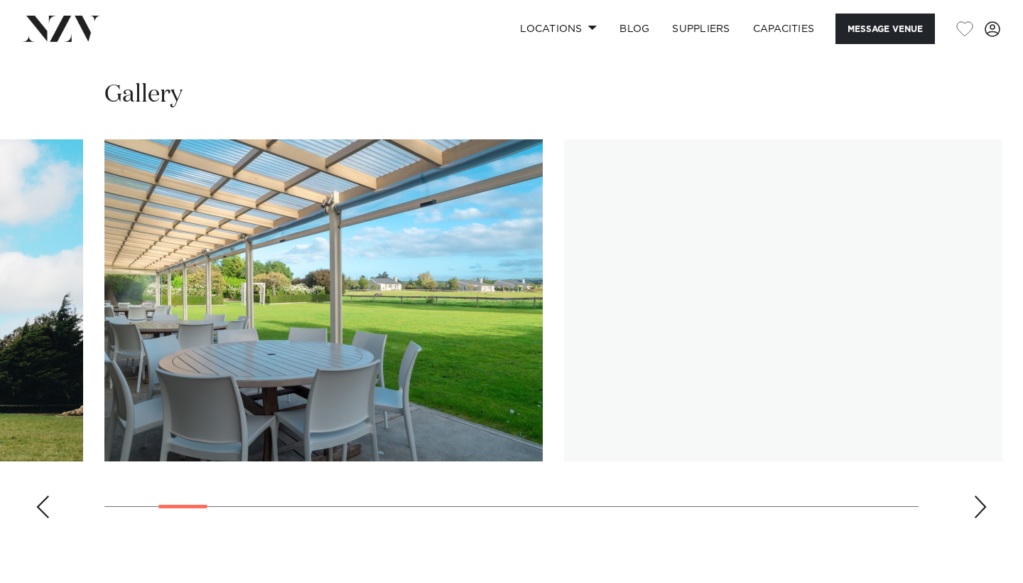
click at [980, 504] on div "Next slide" at bounding box center [980, 506] width 14 height 23
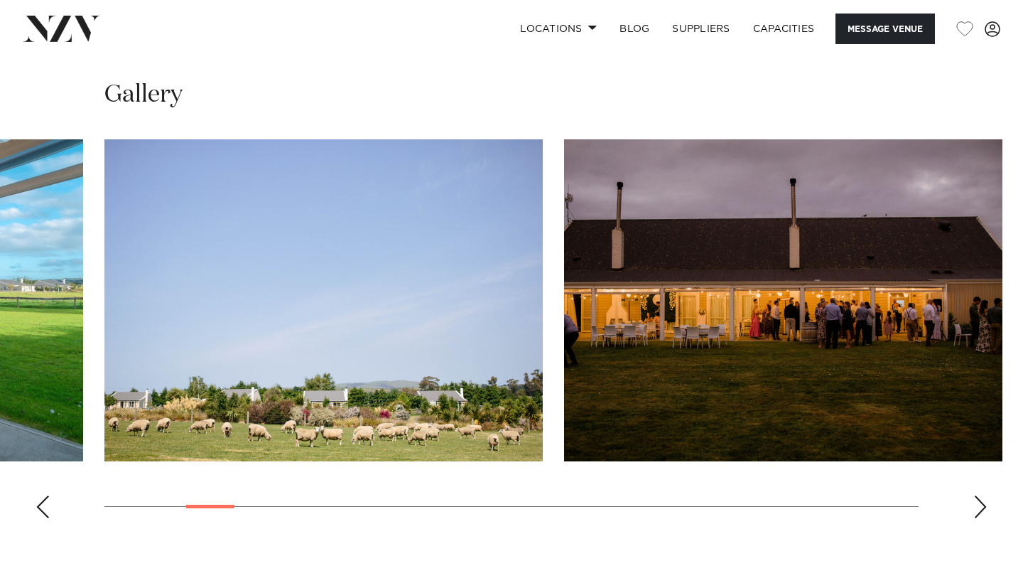
click at [980, 504] on div "Next slide" at bounding box center [980, 506] width 14 height 23
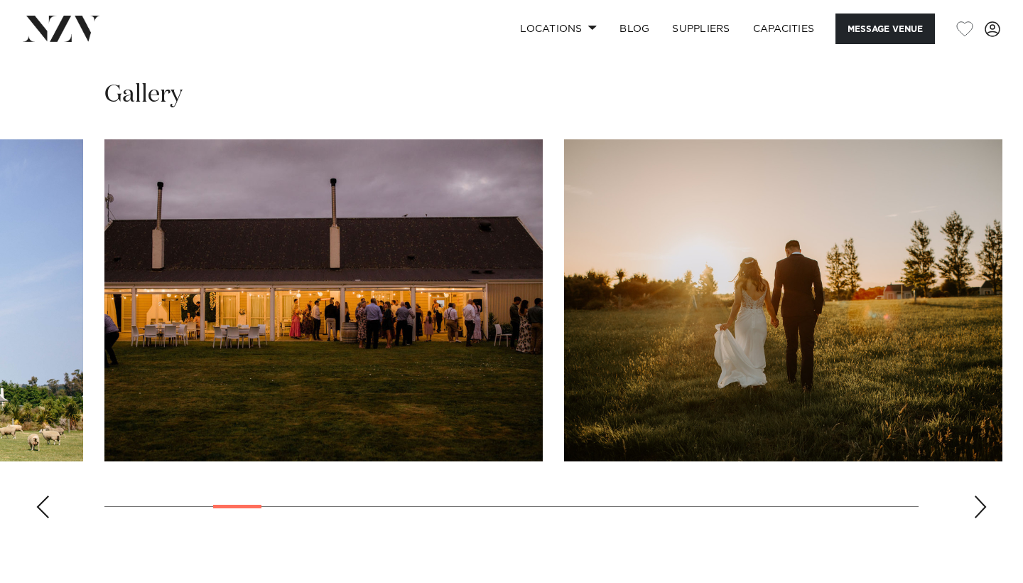
click at [980, 504] on div "Next slide" at bounding box center [980, 506] width 14 height 23
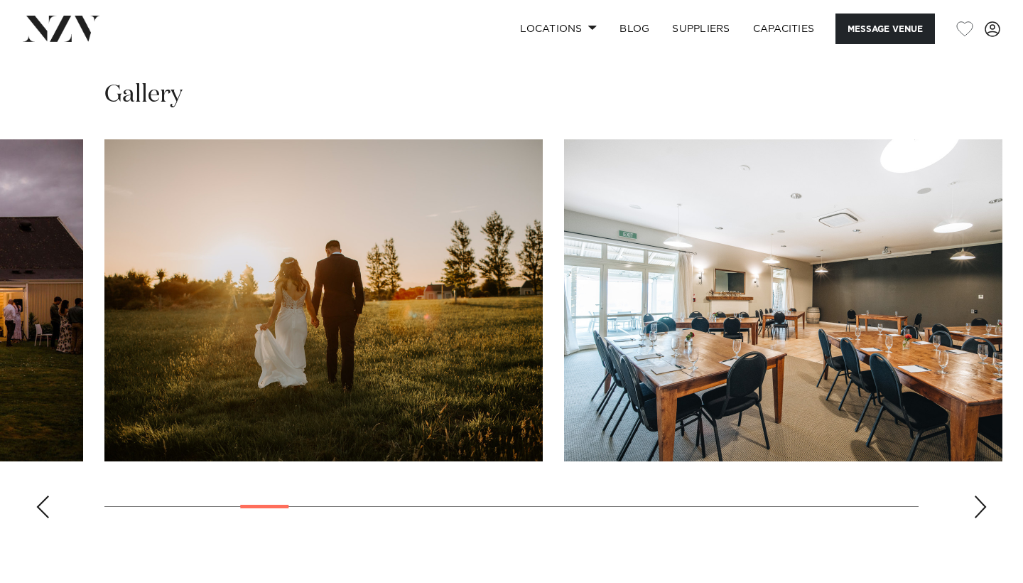
click at [980, 504] on div "Next slide" at bounding box center [980, 506] width 14 height 23
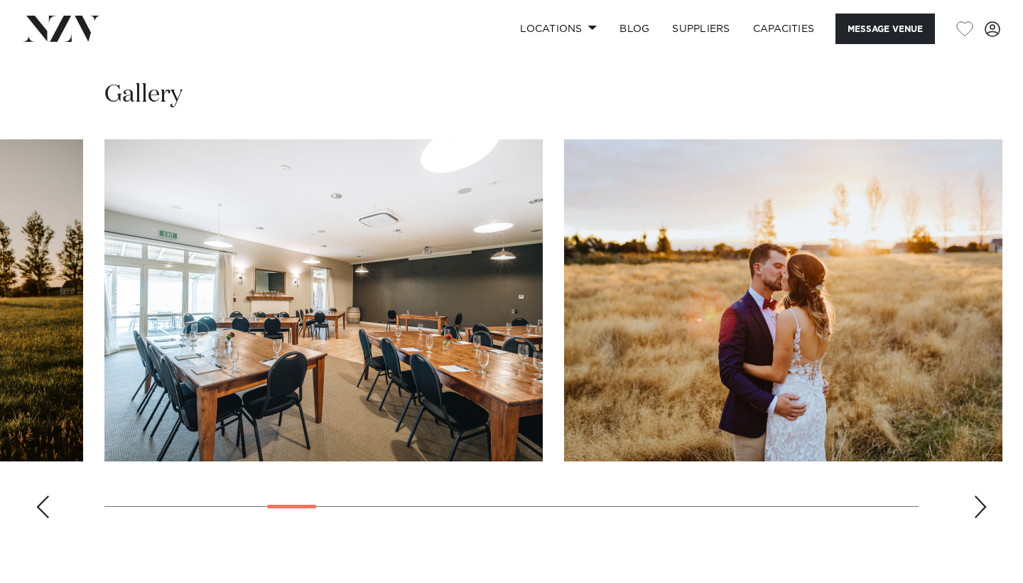
click at [980, 504] on div "Next slide" at bounding box center [980, 506] width 14 height 23
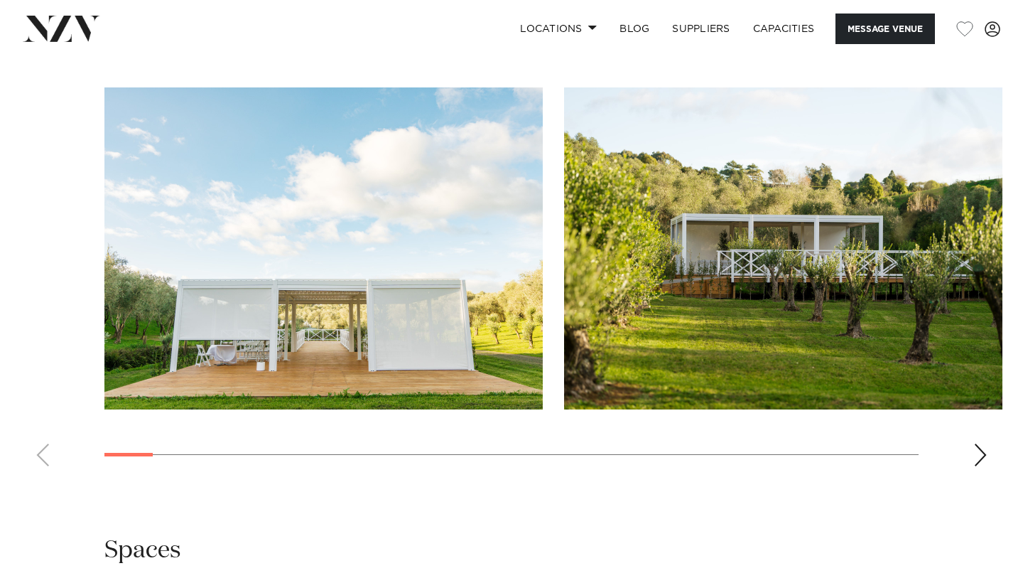
scroll to position [1530, 0]
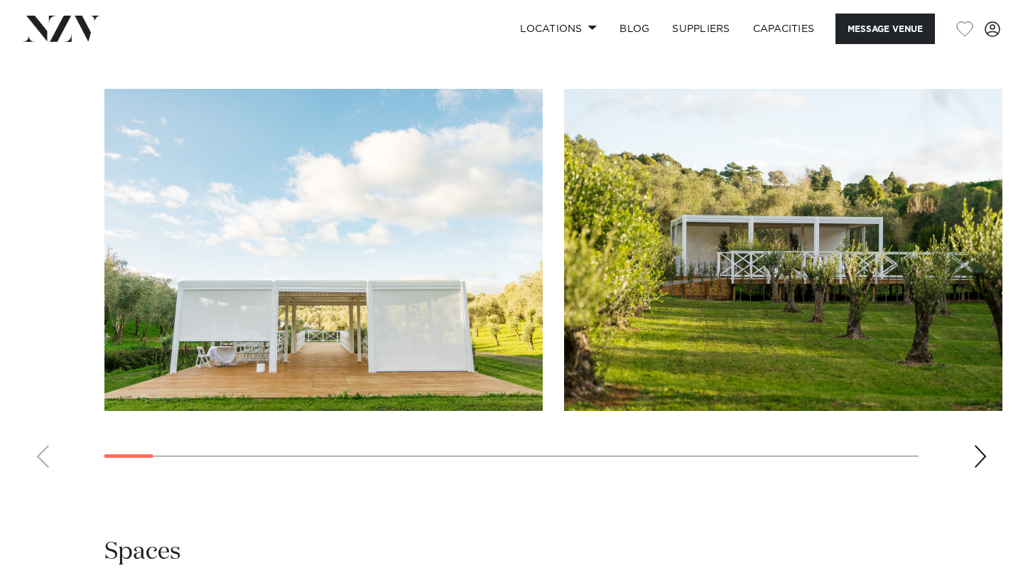
click at [984, 445] on div "Next slide" at bounding box center [980, 456] width 14 height 23
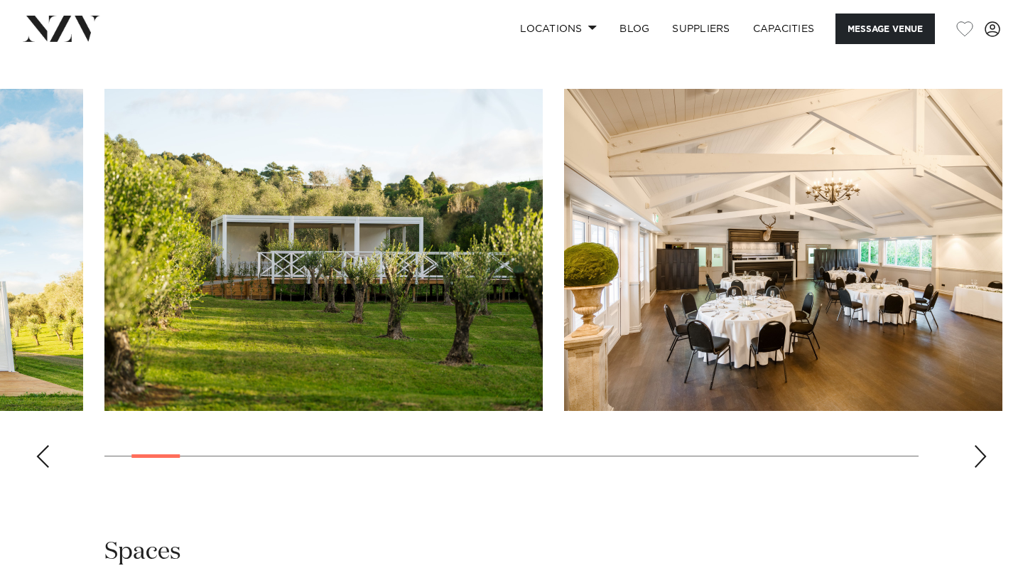
click at [984, 445] on div "Next slide" at bounding box center [980, 456] width 14 height 23
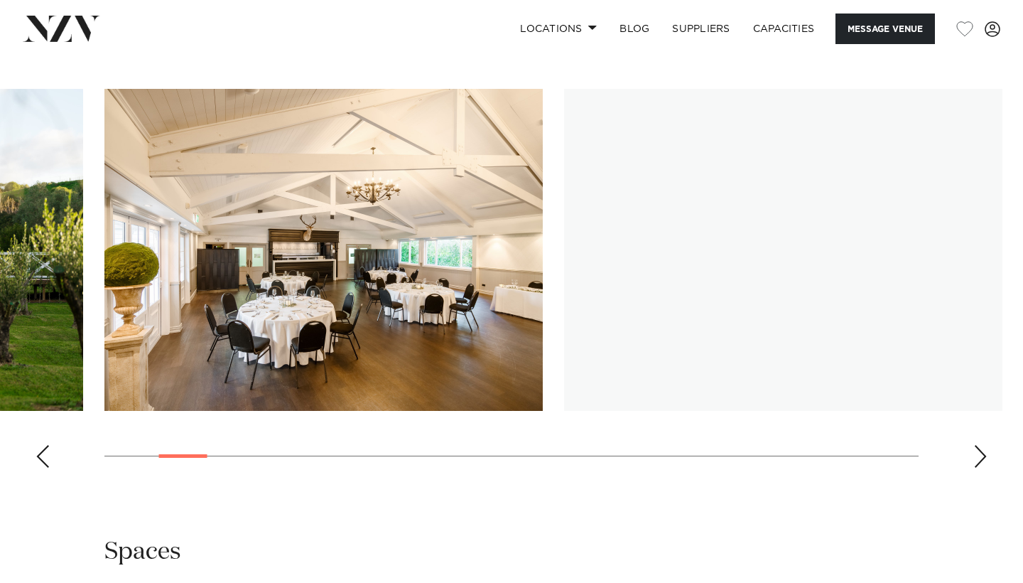
click at [984, 445] on div "Next slide" at bounding box center [980, 456] width 14 height 23
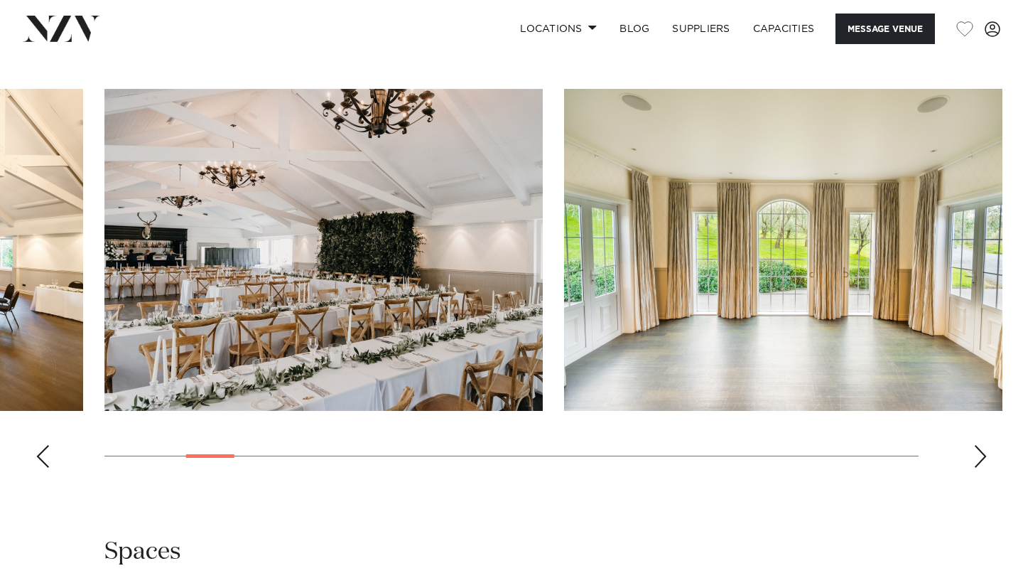
click at [984, 445] on div "Next slide" at bounding box center [980, 456] width 14 height 23
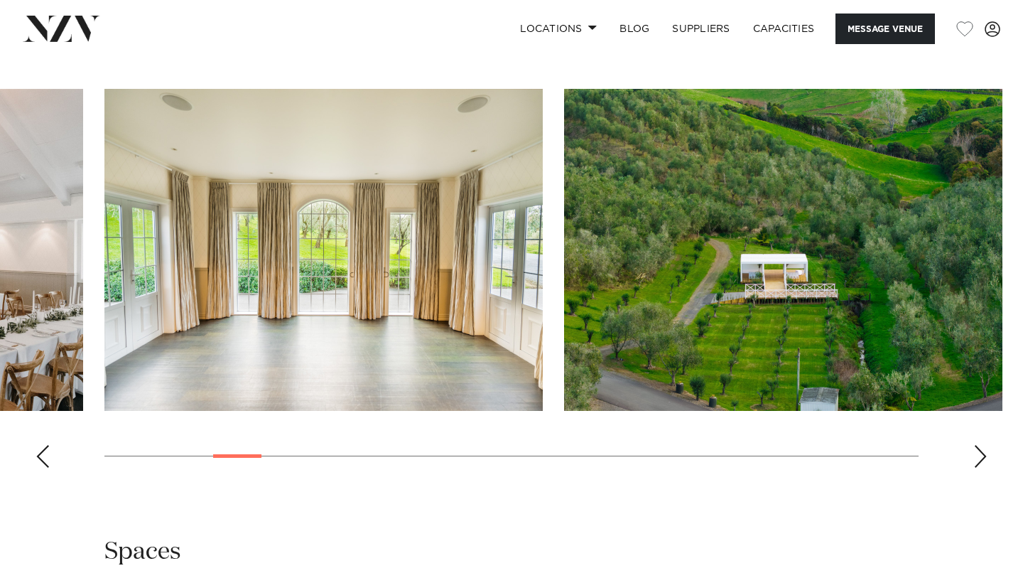
click at [984, 445] on div "Next slide" at bounding box center [980, 456] width 14 height 23
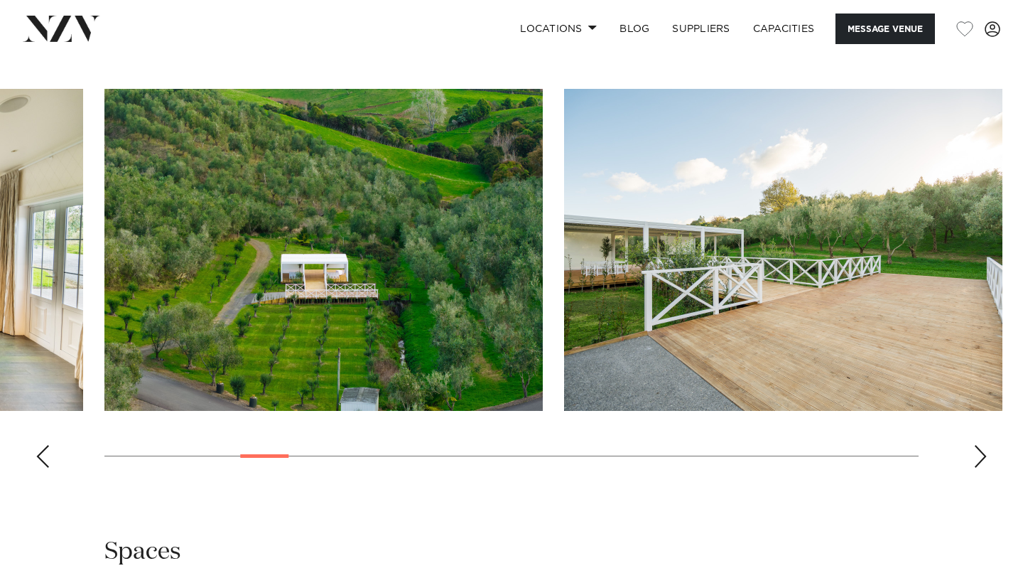
click at [984, 445] on div "Next slide" at bounding box center [980, 456] width 14 height 23
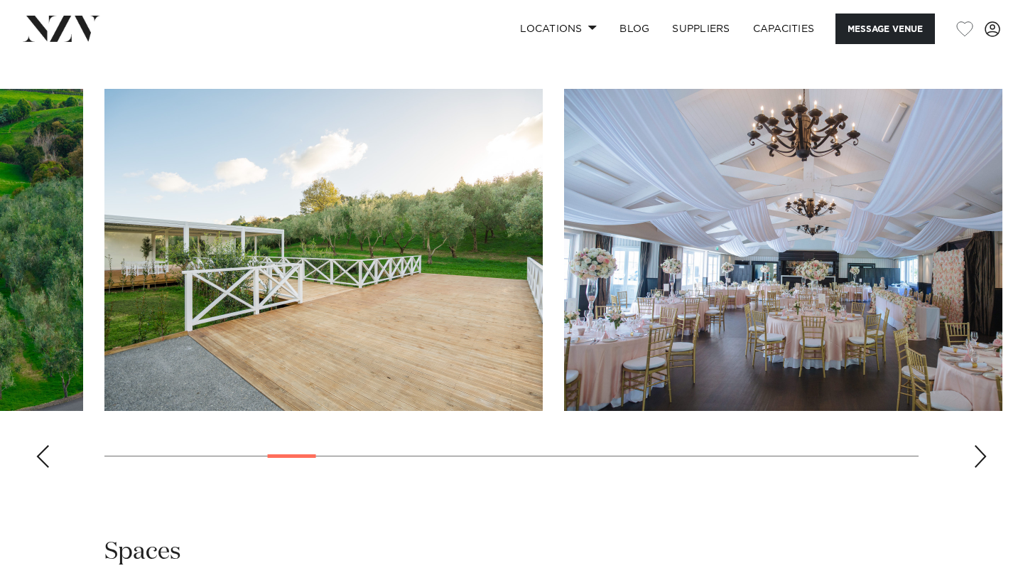
click at [984, 445] on div "Next slide" at bounding box center [980, 456] width 14 height 23
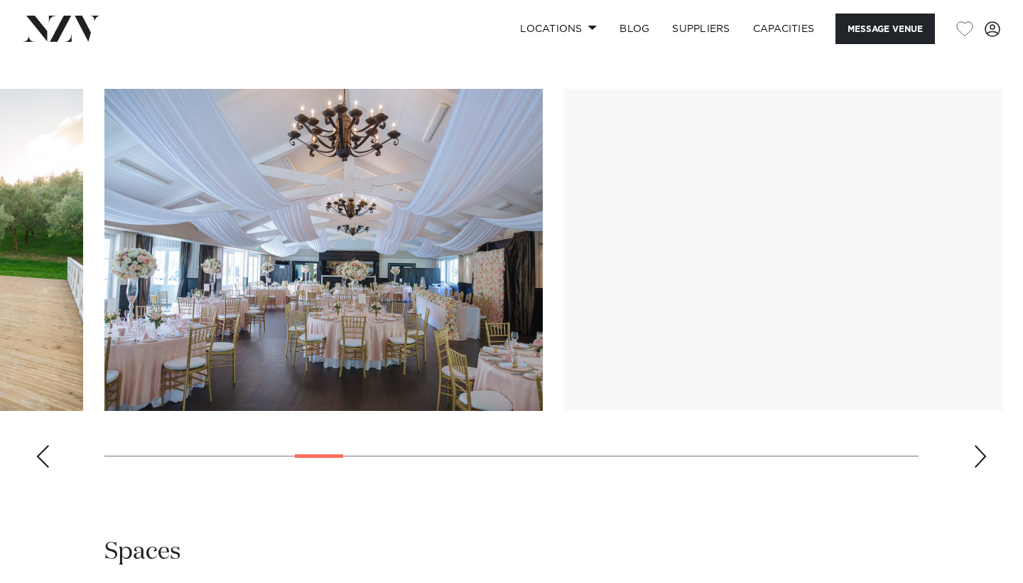
click at [984, 445] on div "Next slide" at bounding box center [980, 456] width 14 height 23
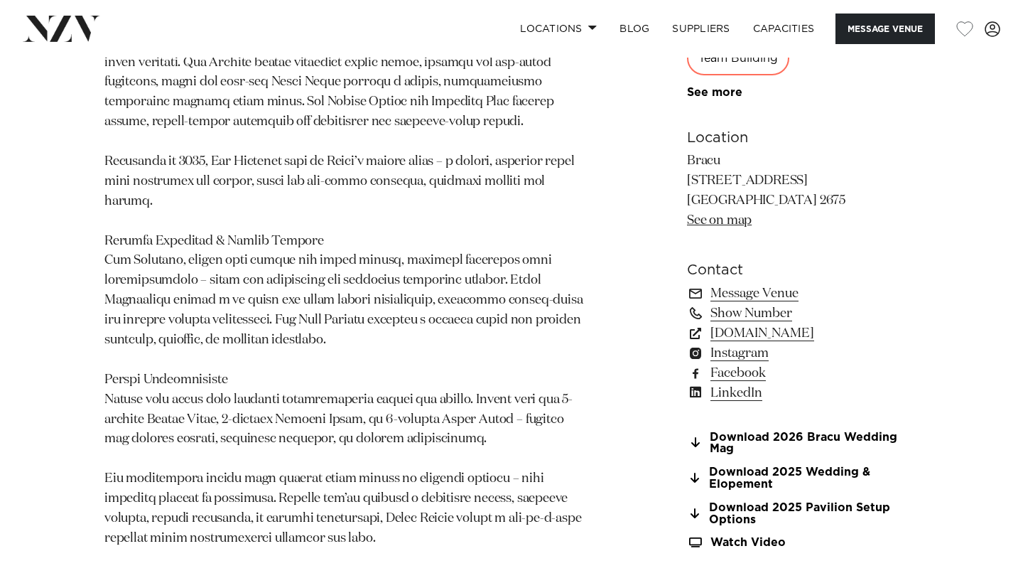
scroll to position [903, 0]
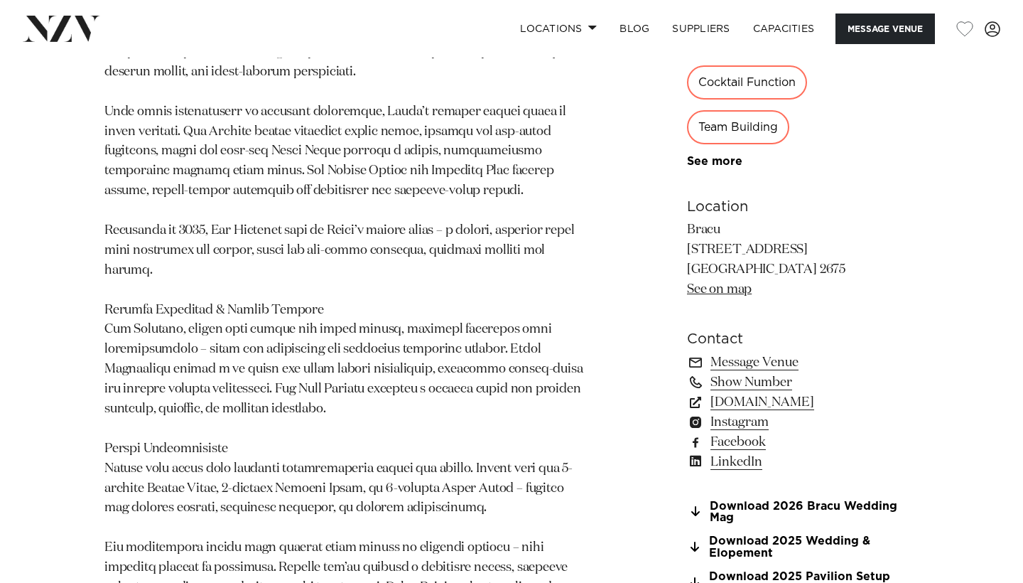
click at [706, 282] on link "See on map" at bounding box center [719, 288] width 65 height 13
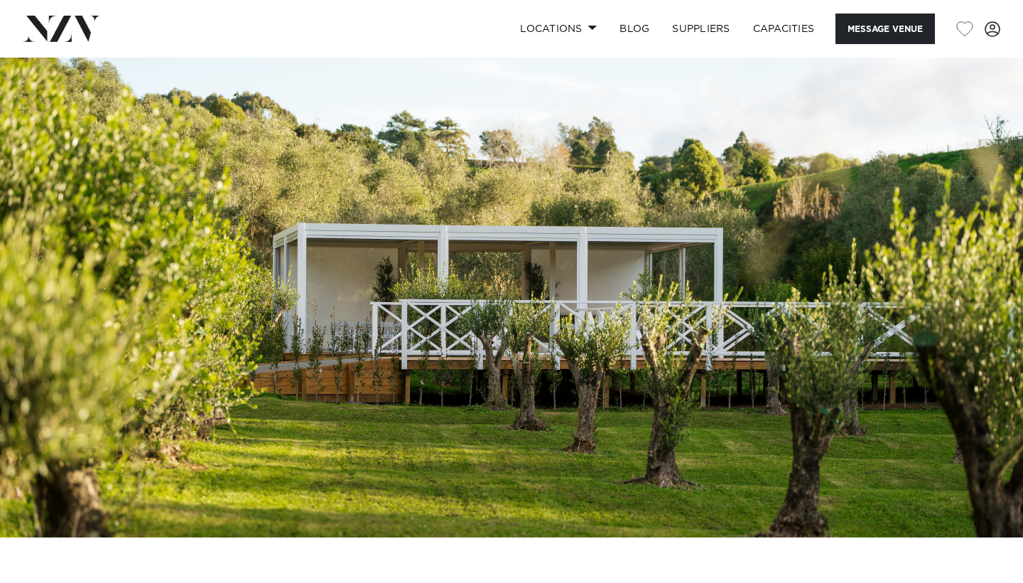
scroll to position [0, 0]
